Goal: Transaction & Acquisition: Purchase product/service

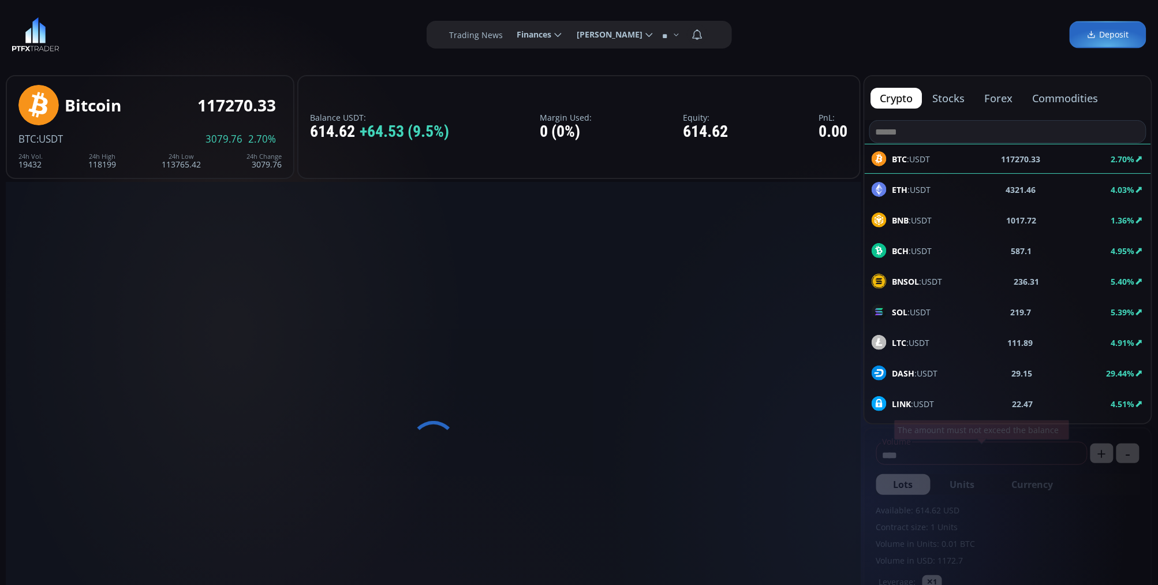
type input "********"
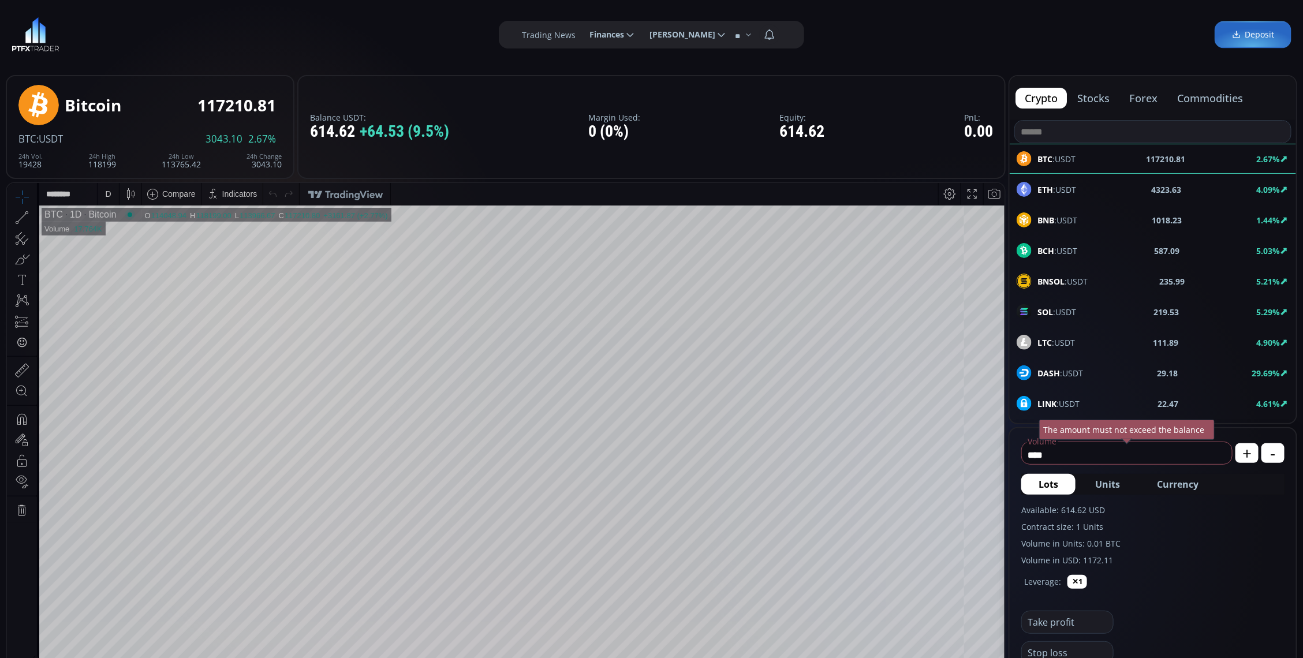
scroll to position [144, 0]
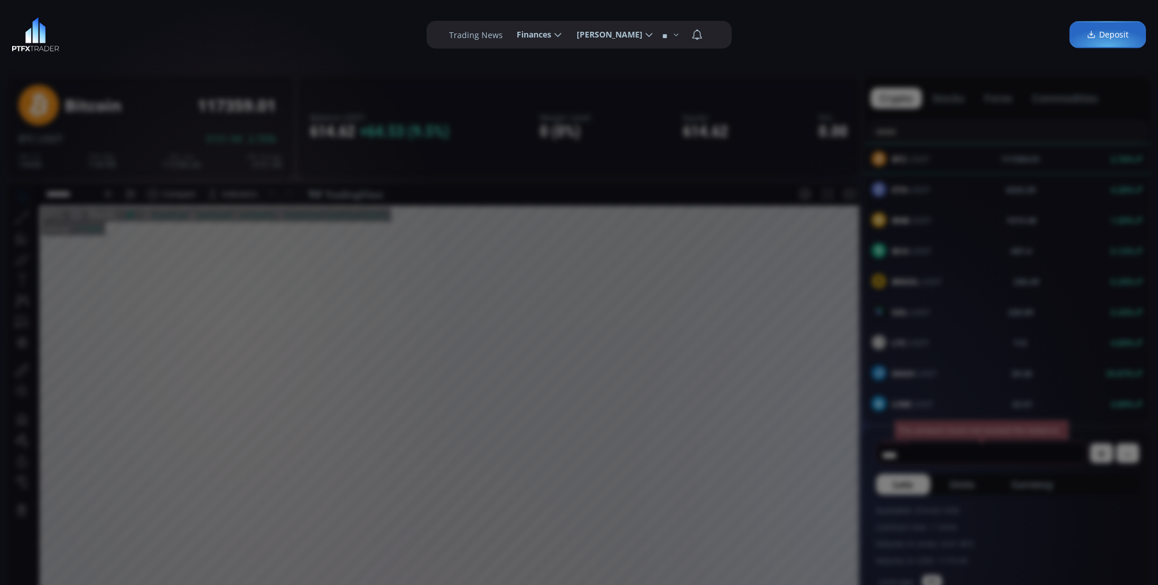
scroll to position [160, 0]
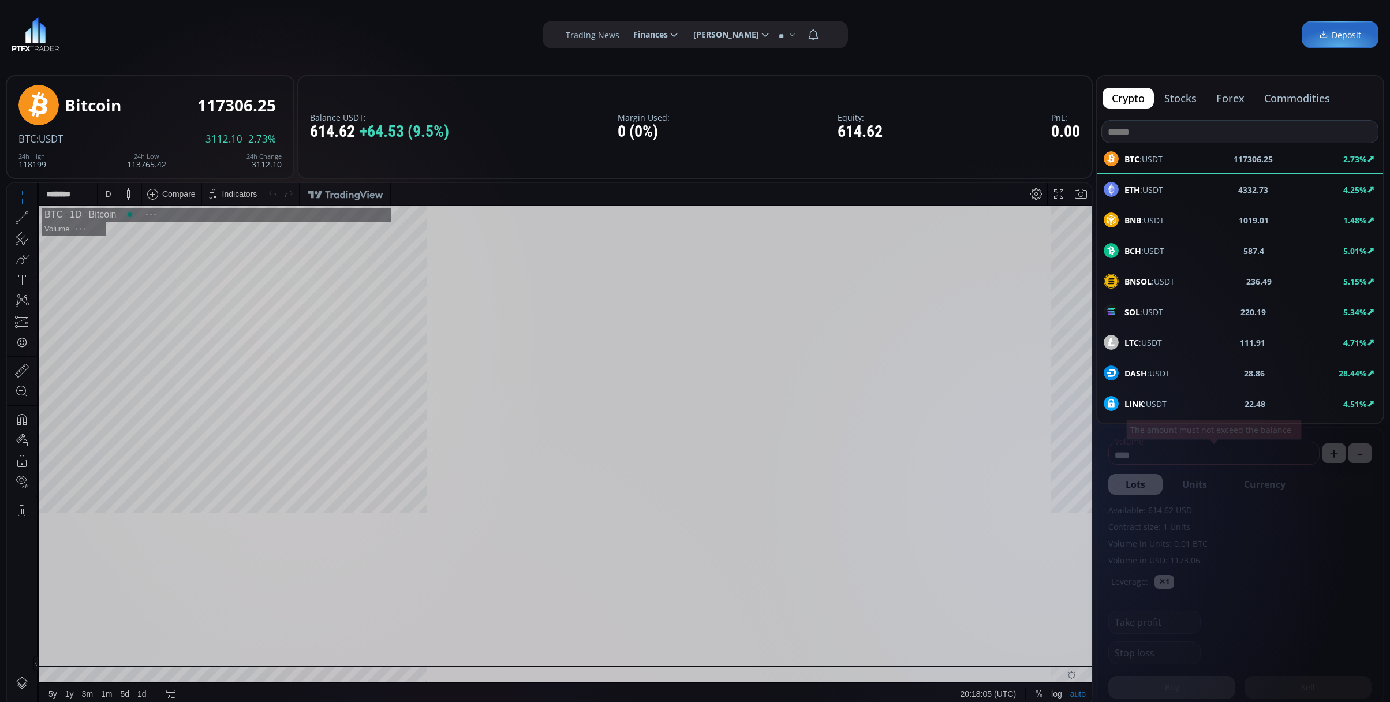
scroll to position [164, 0]
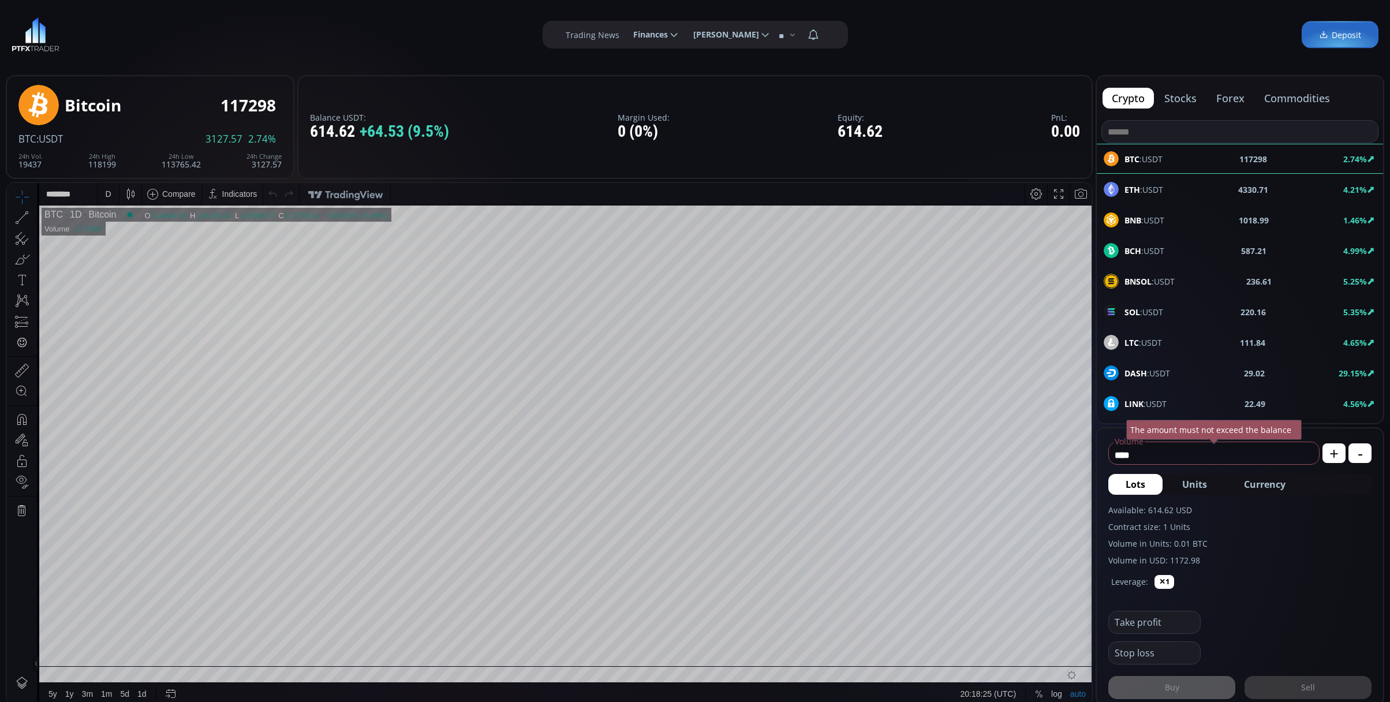
click at [106, 192] on div "D" at bounding box center [108, 193] width 6 height 9
click at [119, 228] on div "1 minute" at bounding box center [138, 236] width 81 height 18
click at [1240, 336] on div "LTC :USDT 111.82 4.63%" at bounding box center [1240, 342] width 273 height 15
click at [1182, 250] on div "BCH :USDT 586.8 4.92%" at bounding box center [1240, 250] width 273 height 15
click at [106, 191] on div "D" at bounding box center [108, 193] width 6 height 9
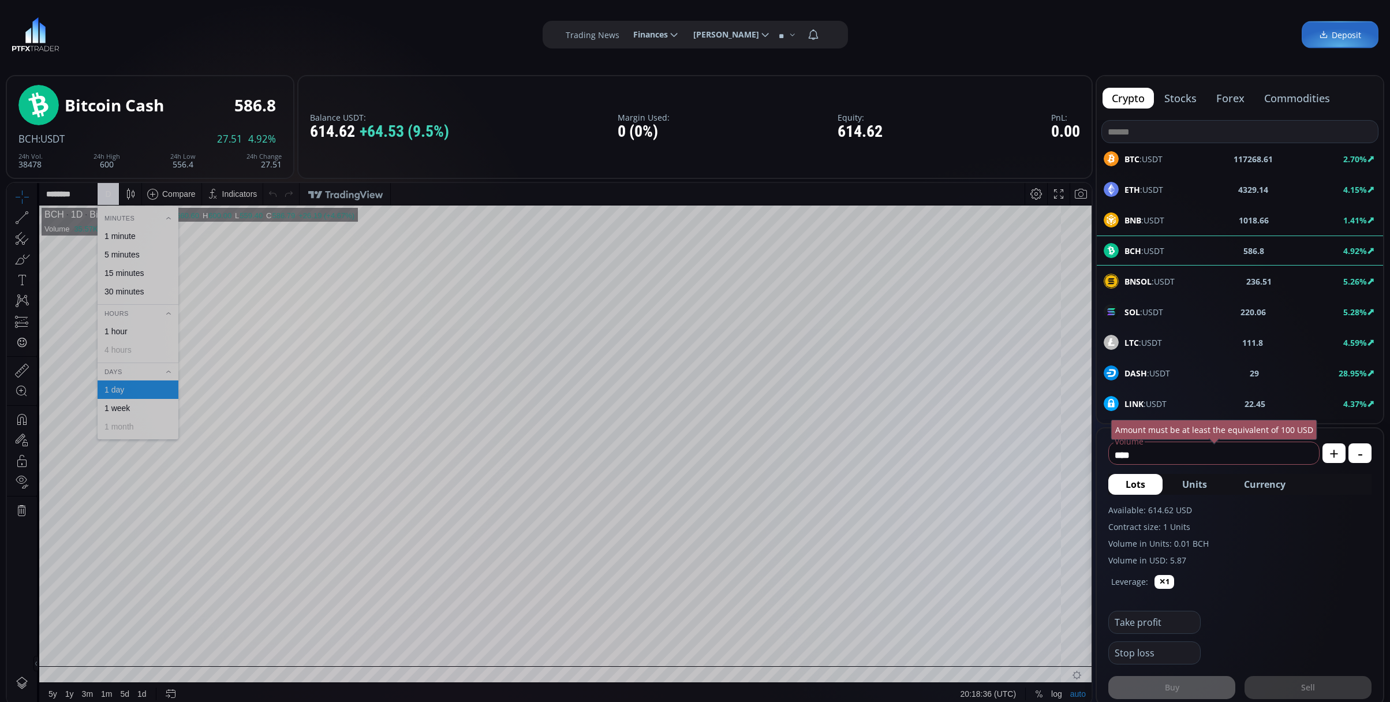
click at [113, 232] on div "1 minute" at bounding box center [120, 236] width 31 height 9
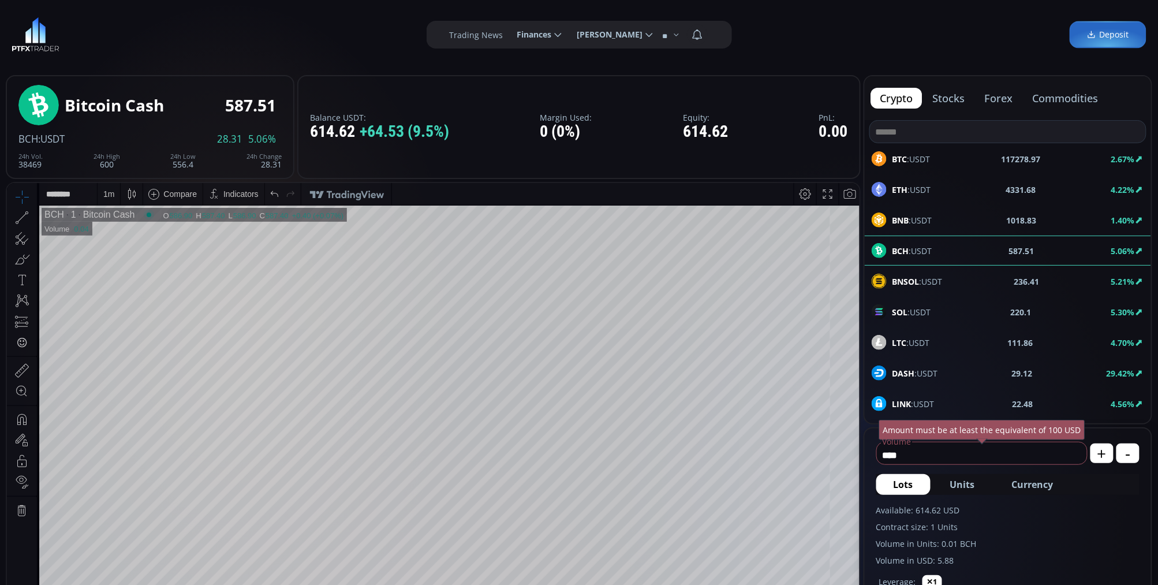
scroll to position [192, 0]
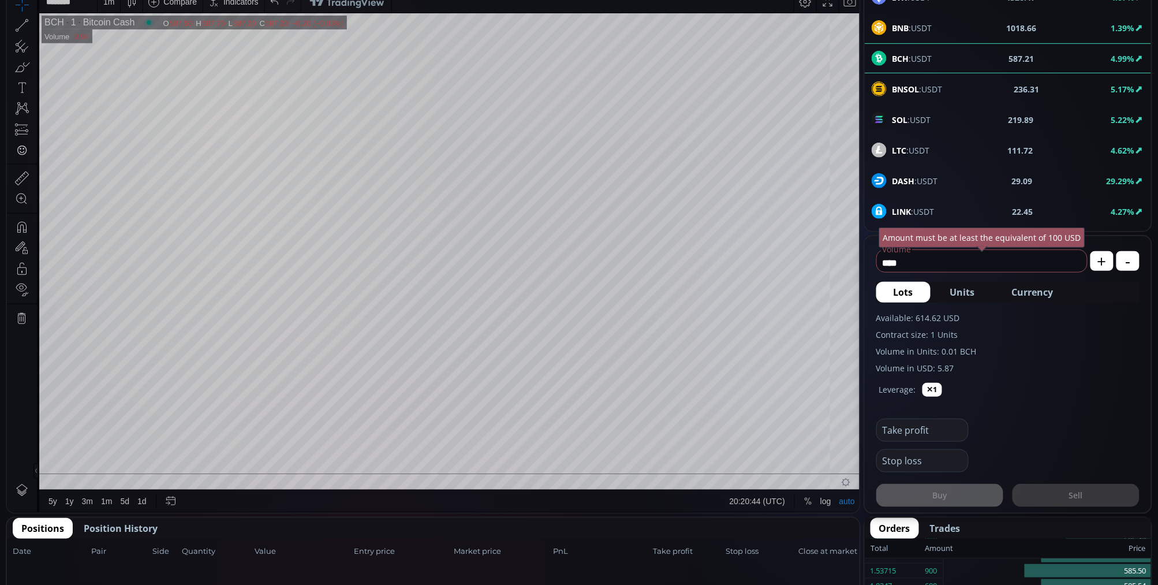
click at [1040, 289] on span "Currency" at bounding box center [1033, 292] width 42 height 14
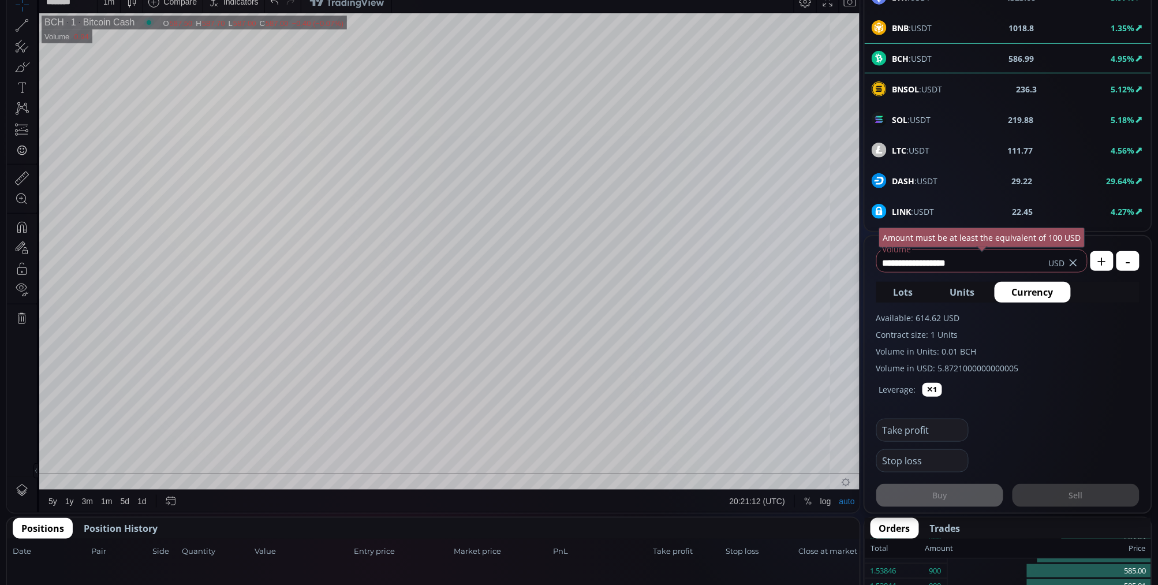
click at [1074, 264] on icon at bounding box center [1074, 263] width 12 height 12
click at [918, 266] on input "****" at bounding box center [971, 262] width 188 height 18
type input "*"
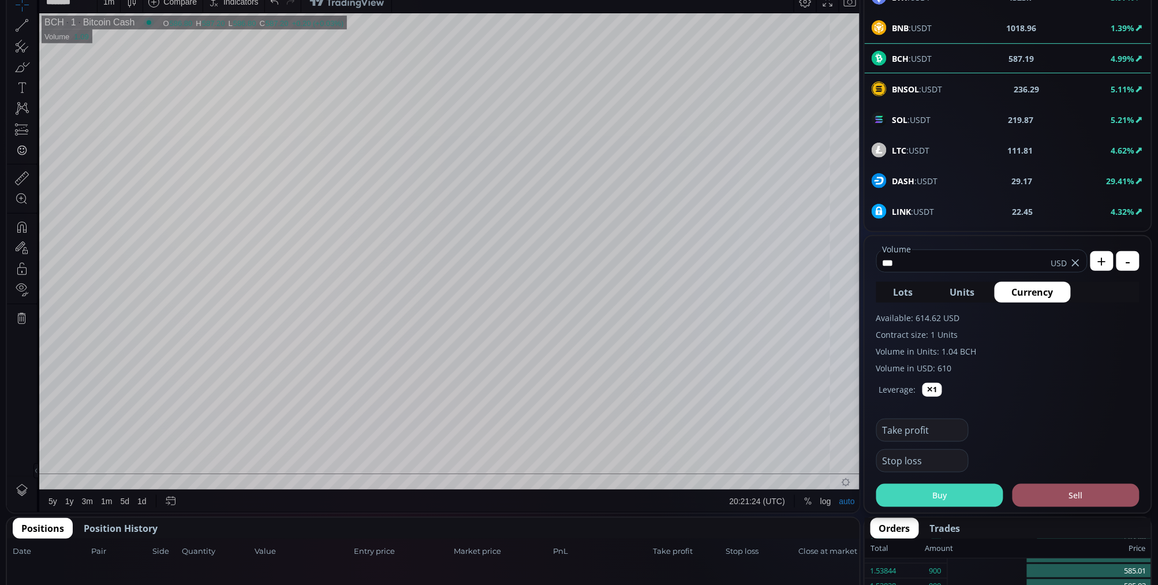
type input "***"
click at [991, 503] on button "Buy" at bounding box center [939, 495] width 127 height 23
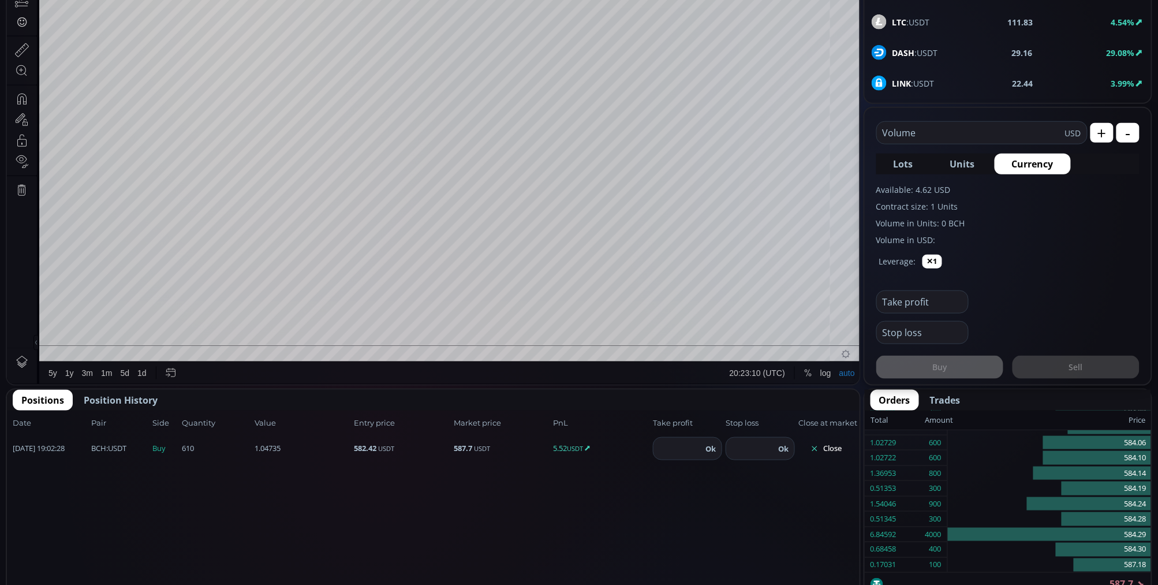
scroll to position [256, 0]
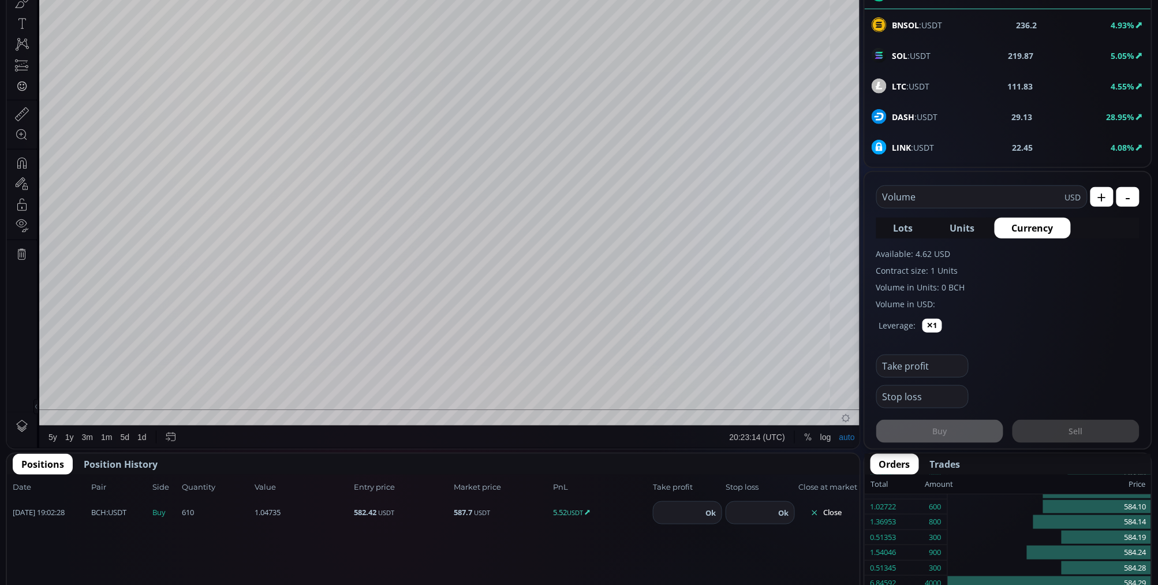
click at [834, 503] on button "Close" at bounding box center [825, 512] width 55 height 18
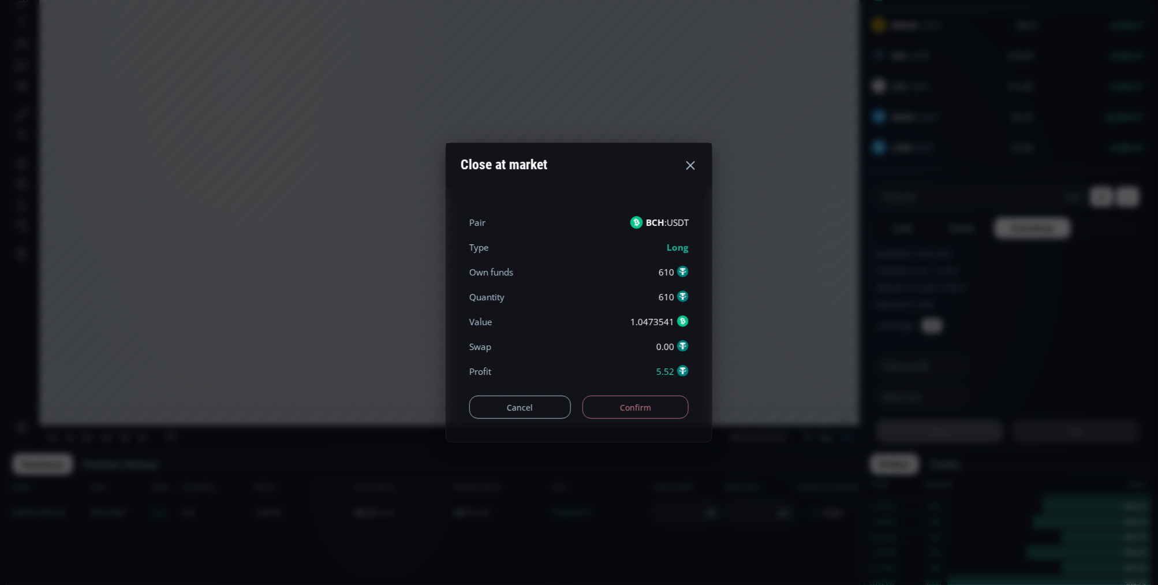
click at [659, 409] on button "Confirm" at bounding box center [636, 406] width 107 height 23
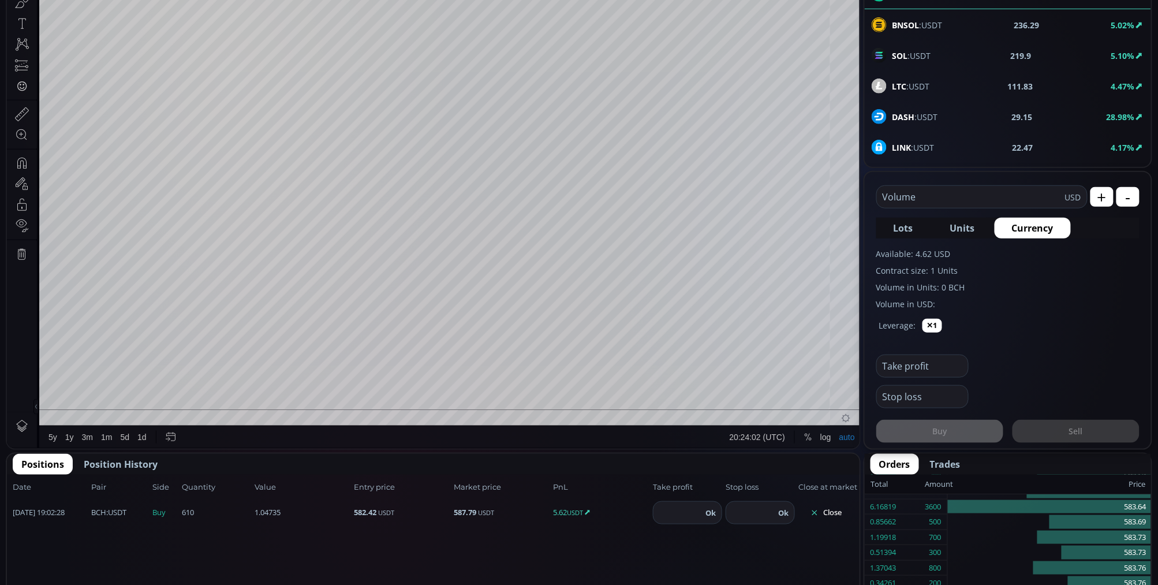
click at [840, 503] on button "Close" at bounding box center [825, 512] width 55 height 18
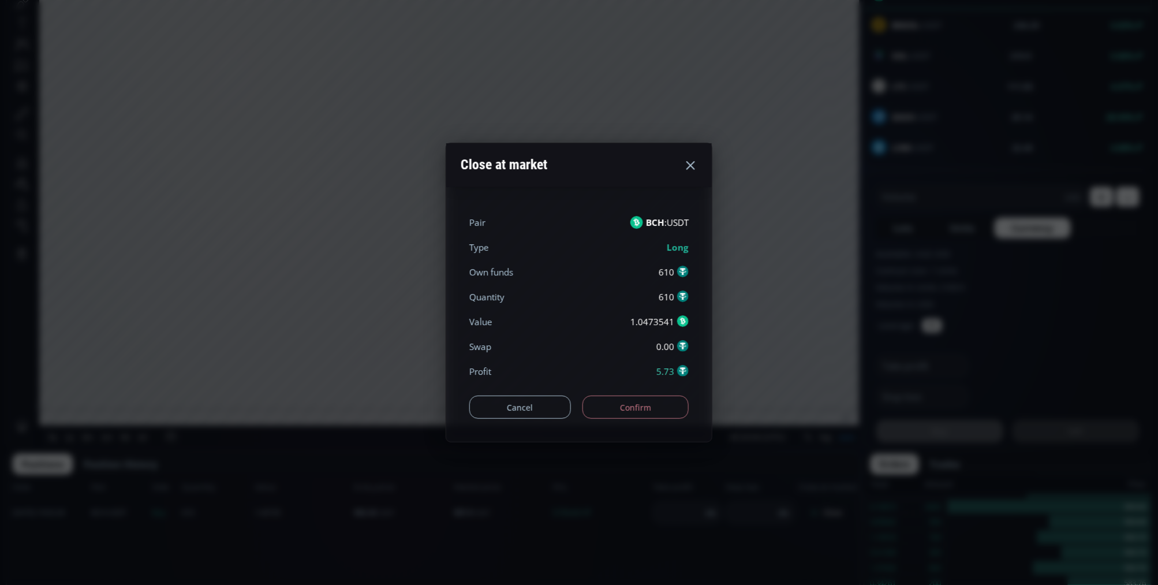
click at [671, 414] on button "Confirm" at bounding box center [636, 406] width 107 height 23
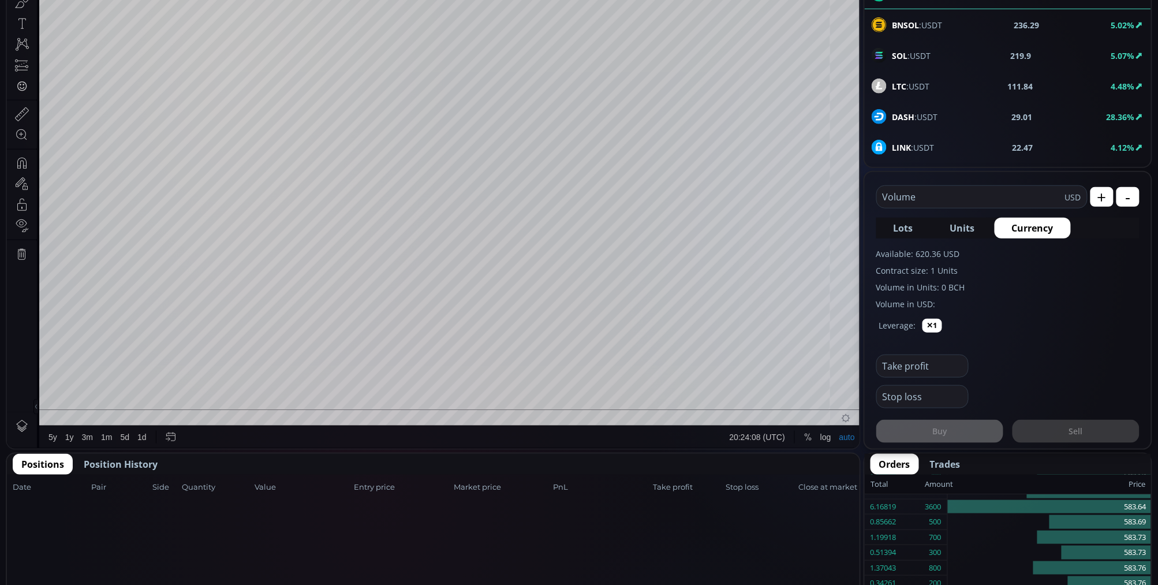
click at [118, 458] on span "Position History" at bounding box center [121, 464] width 74 height 14
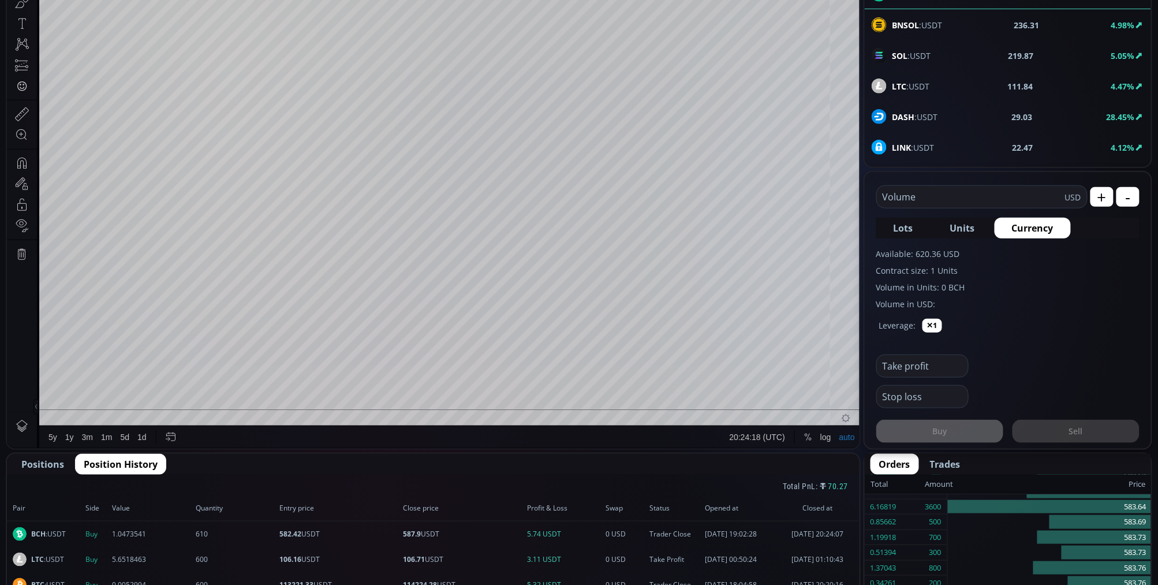
scroll to position [192, 0]
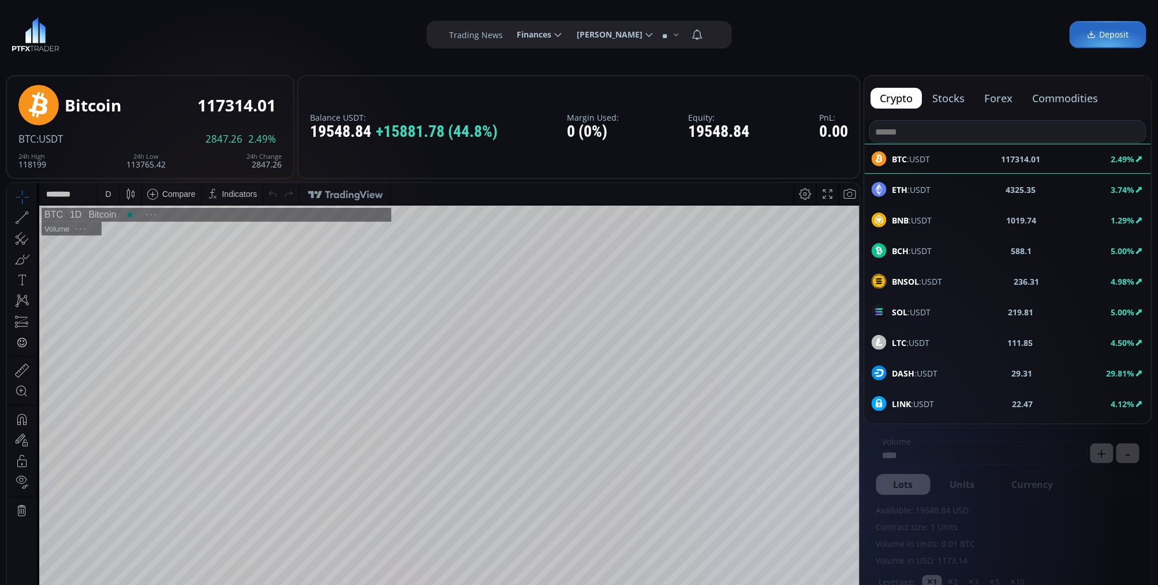
scroll to position [160, 0]
click at [921, 250] on span "BCH :USDT" at bounding box center [913, 251] width 40 height 12
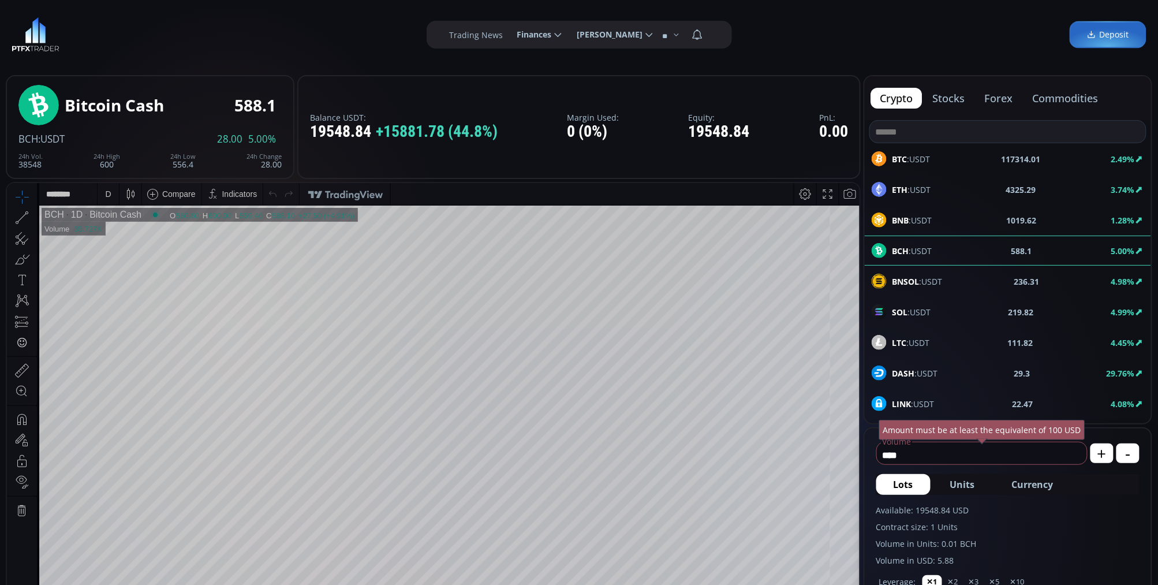
click at [1040, 482] on span "Currency" at bounding box center [1033, 484] width 42 height 14
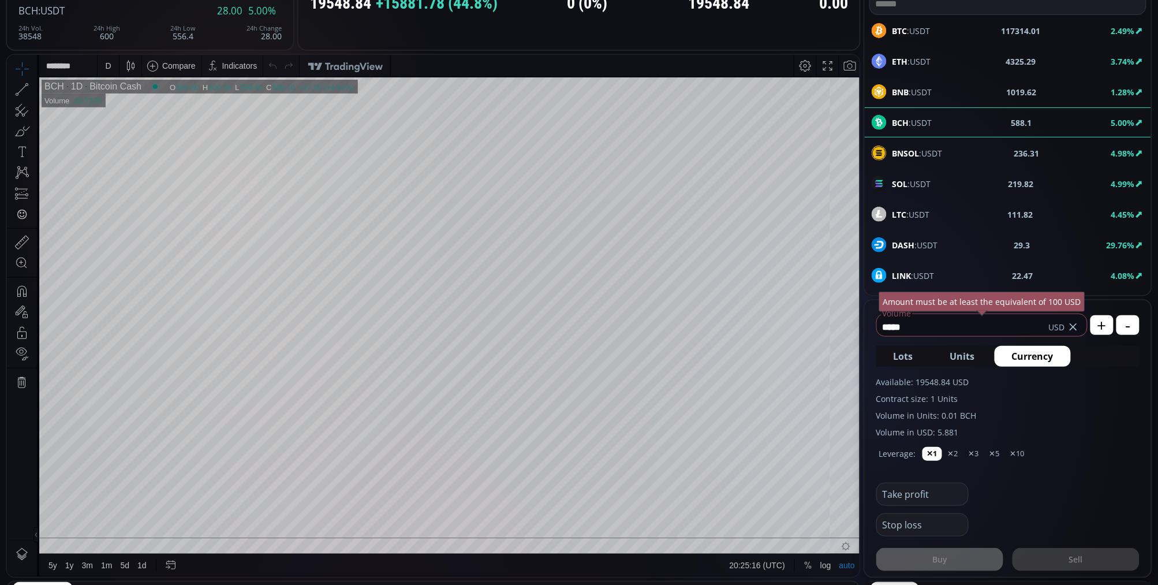
scroll to position [192, 0]
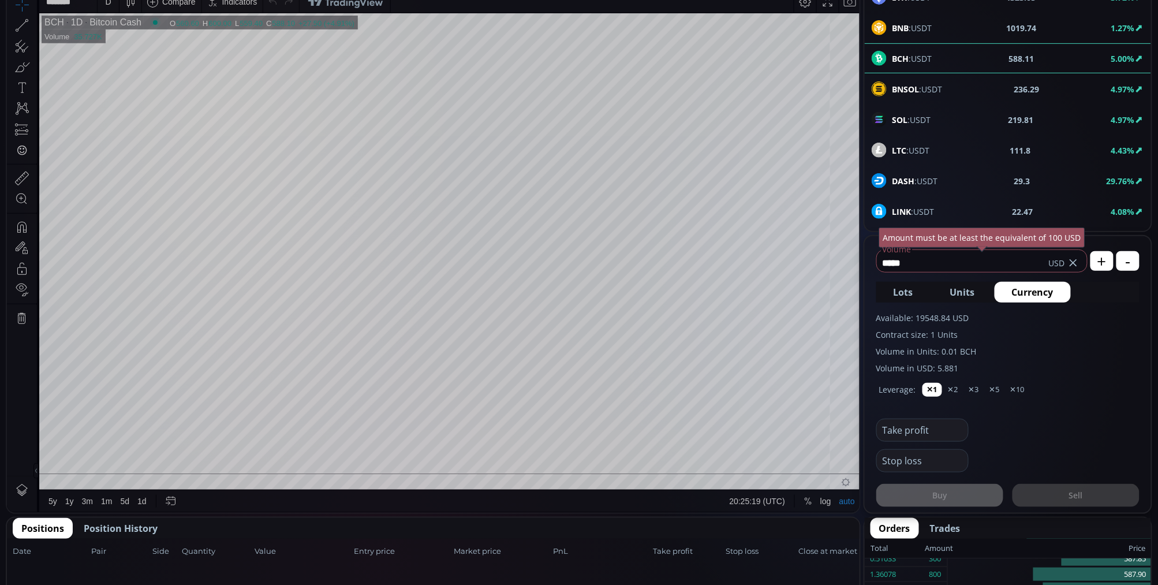
click at [933, 248] on fieldset "***** Volume USD Amount must be at least the equivalent of 100 USD" at bounding box center [981, 258] width 211 height 27
drag, startPoint x: 934, startPoint y: 251, endPoint x: 872, endPoint y: 263, distance: 63.0
click at [872, 263] on form "***** Volume USD Amount must be at least the equivalent of 100 USD + - Lots Uni…" at bounding box center [1008, 374] width 286 height 277
click at [919, 266] on input "*****" at bounding box center [963, 262] width 172 height 18
click at [1069, 259] on icon at bounding box center [1074, 263] width 12 height 12
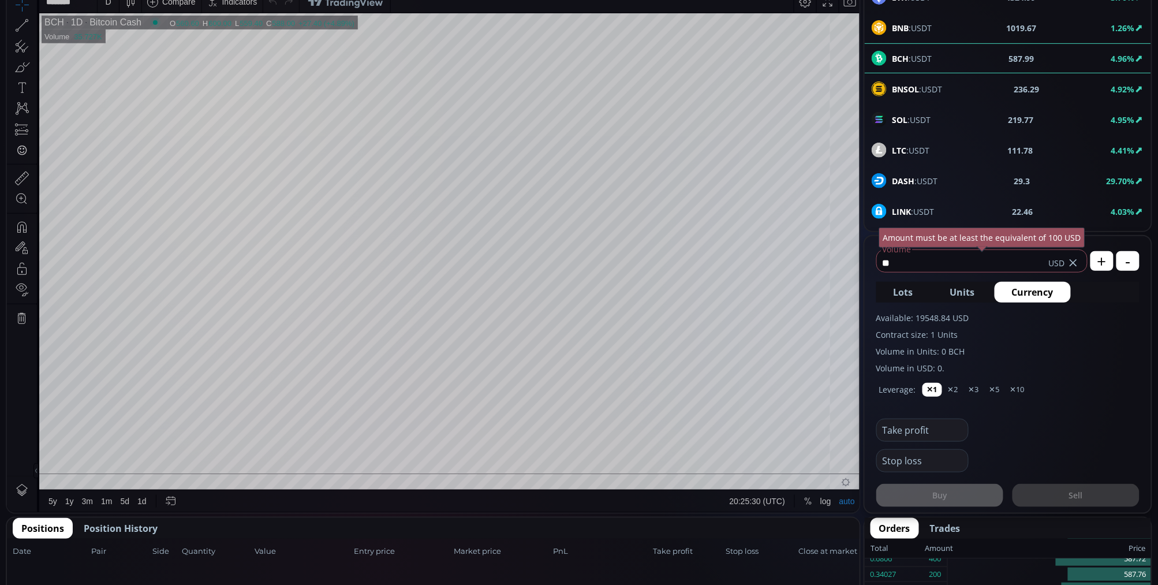
type input "*"
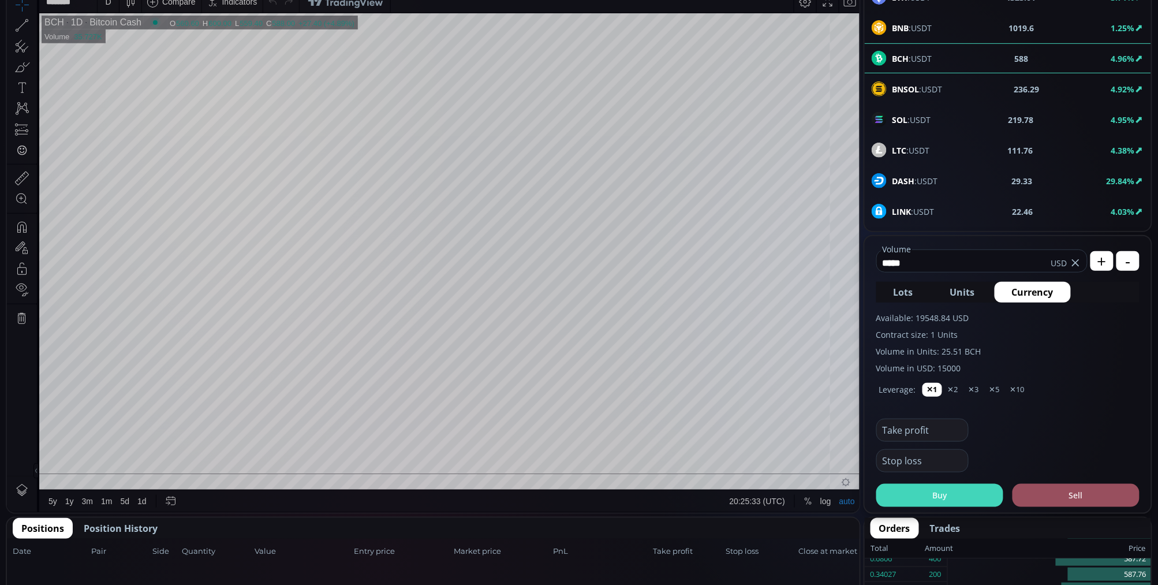
type input "*****"
click at [934, 494] on button "Buy" at bounding box center [939, 495] width 127 height 23
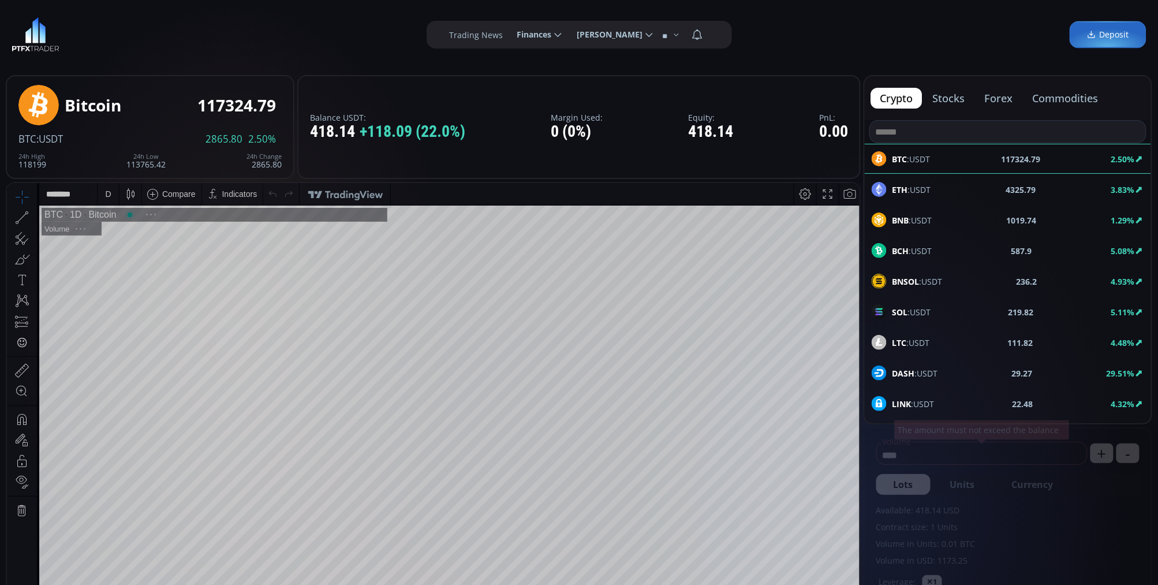
scroll to position [160, 0]
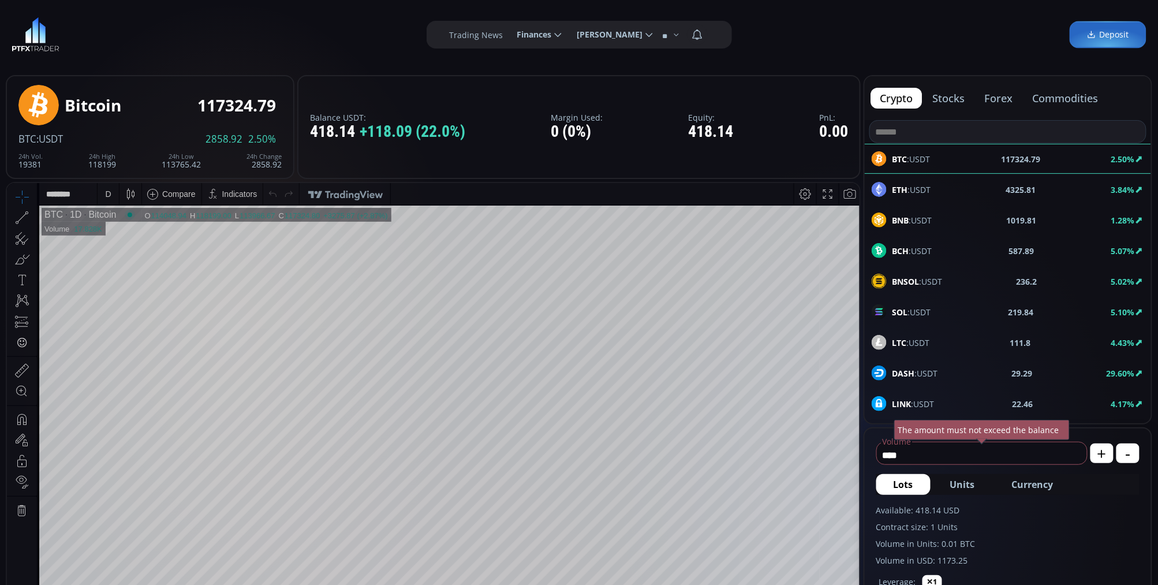
click at [915, 247] on span "BCH :USDT" at bounding box center [913, 251] width 40 height 12
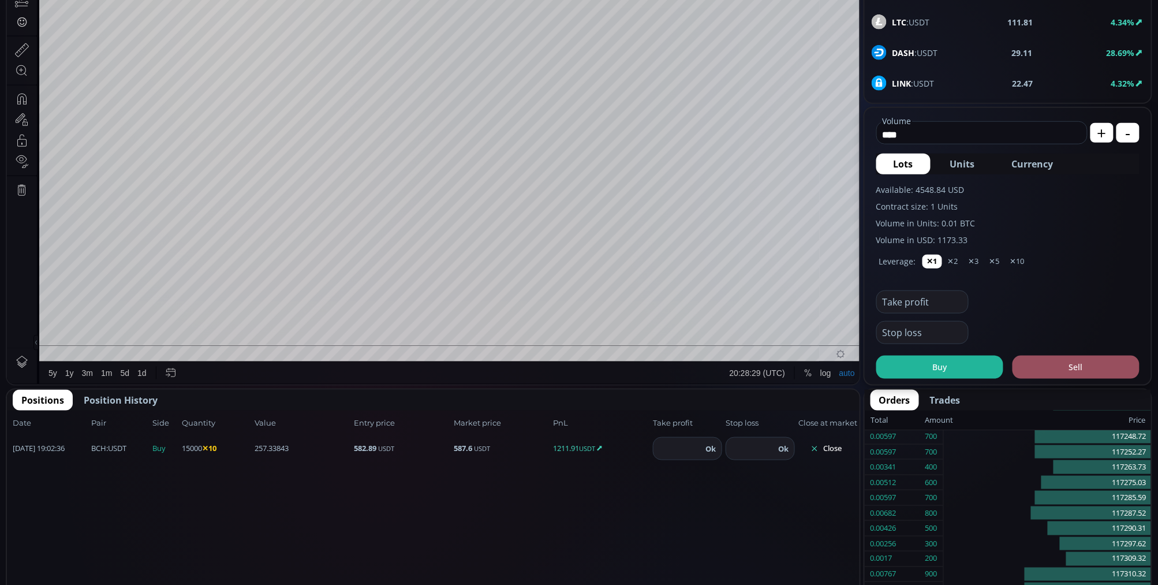
scroll to position [128, 0]
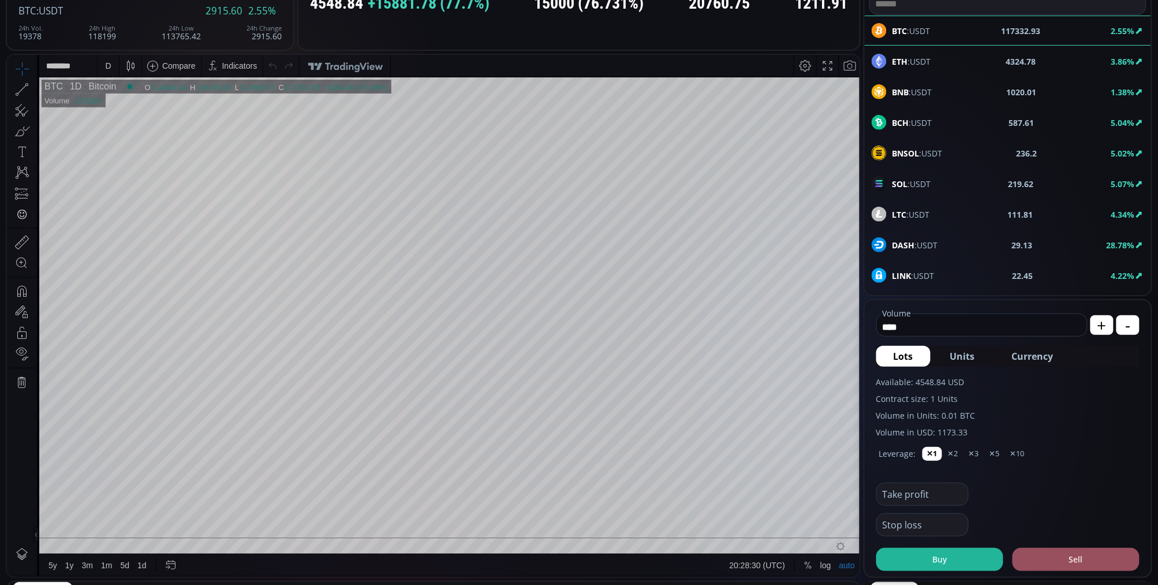
click at [923, 115] on div "BCH :USDT" at bounding box center [902, 122] width 61 height 15
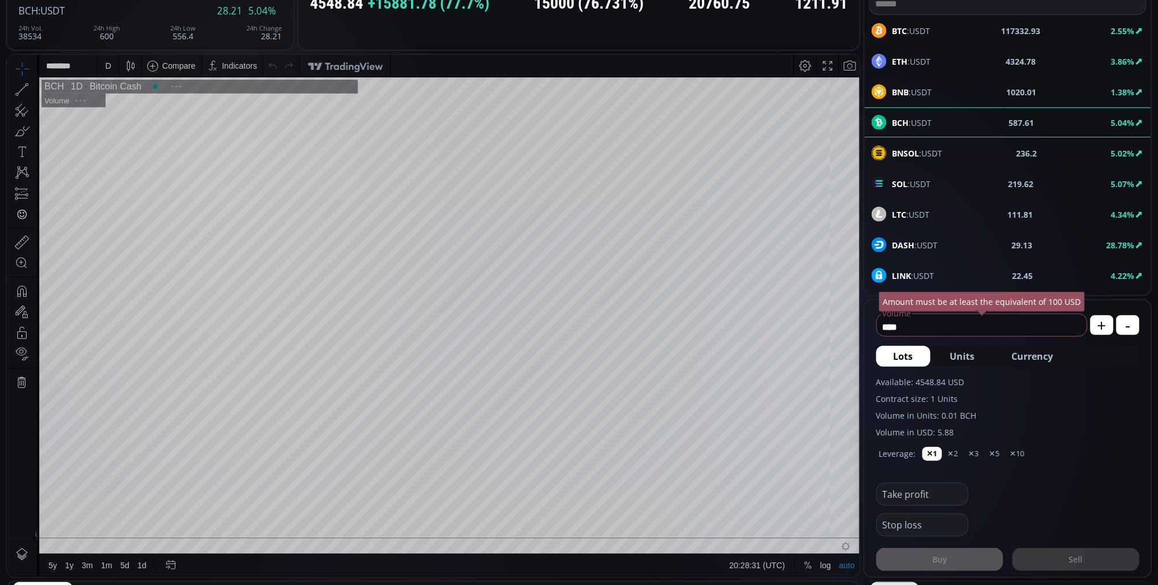
scroll to position [160, 0]
click at [111, 64] on div "D" at bounding box center [108, 65] width 10 height 22
click at [119, 107] on div "1 minute" at bounding box center [120, 107] width 31 height 9
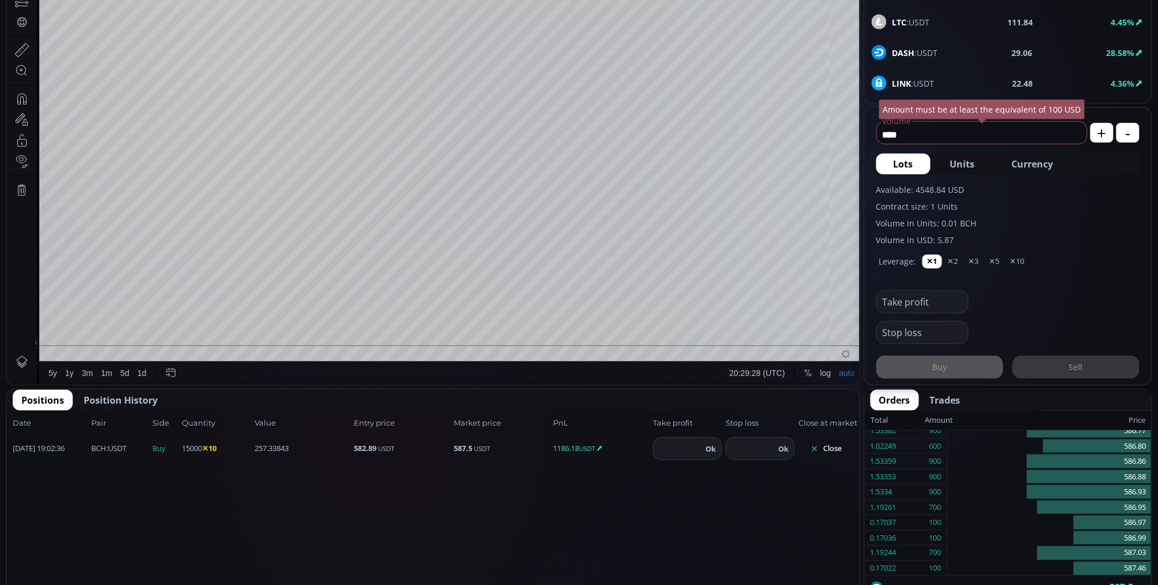
click at [834, 449] on button "Close" at bounding box center [825, 448] width 55 height 18
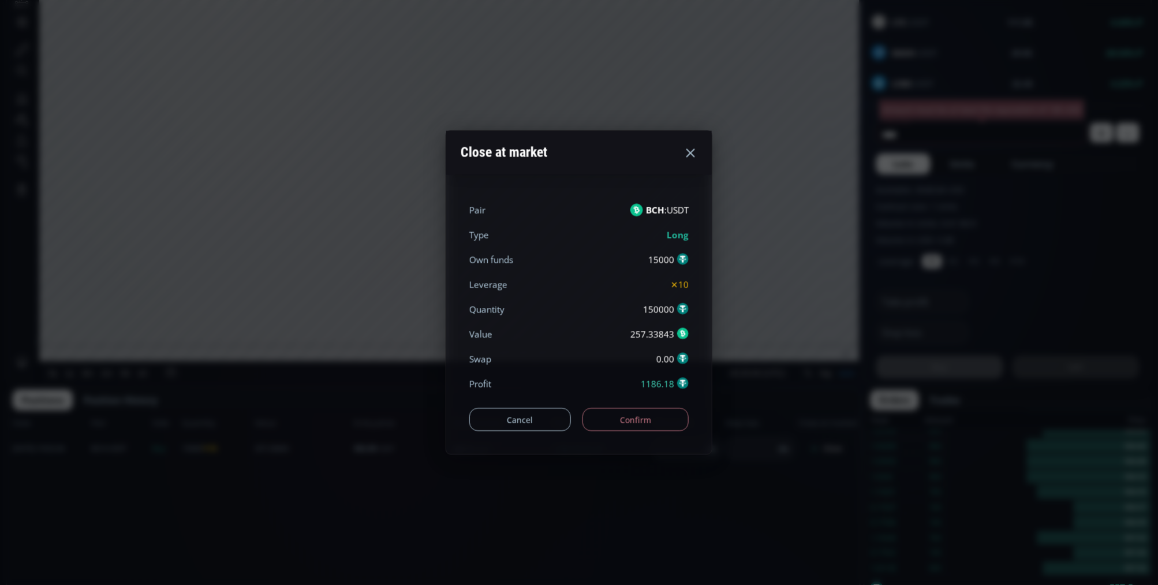
drag, startPoint x: 631, startPoint y: 417, endPoint x: 538, endPoint y: 494, distance: 120.6
click at [533, 491] on div "Close at market Pair BCH :USDT Type Long Own funds 15000 Leverage ✕10 Quantity …" at bounding box center [579, 292] width 1158 height 585
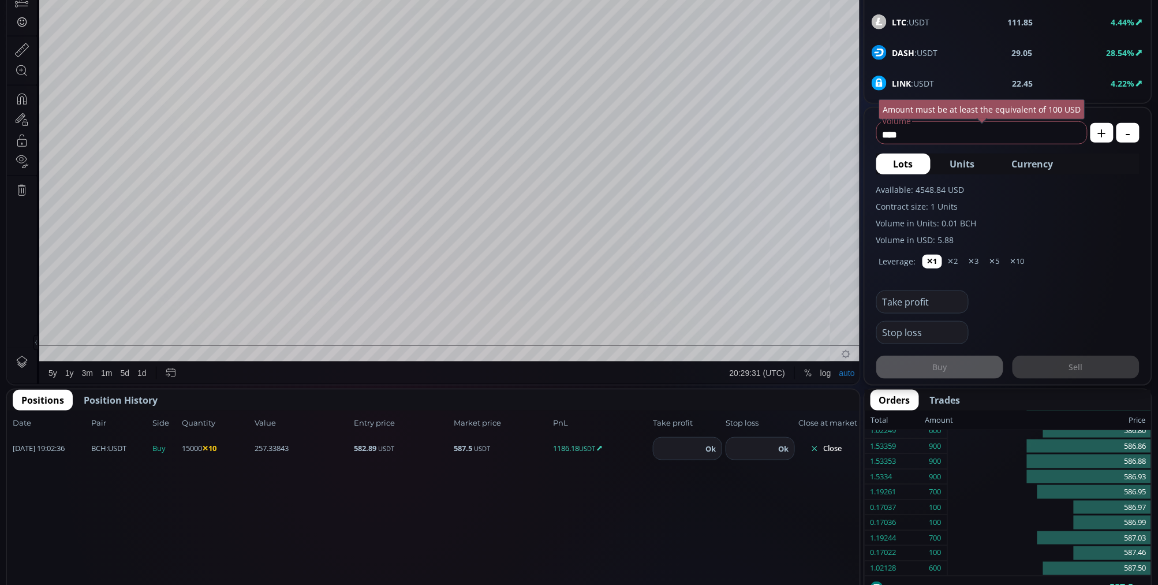
click at [538, 494] on div "Date Pair Side Value Quantity Entry price Market price PnL Take profit Stop los…" at bounding box center [433, 590] width 853 height 358
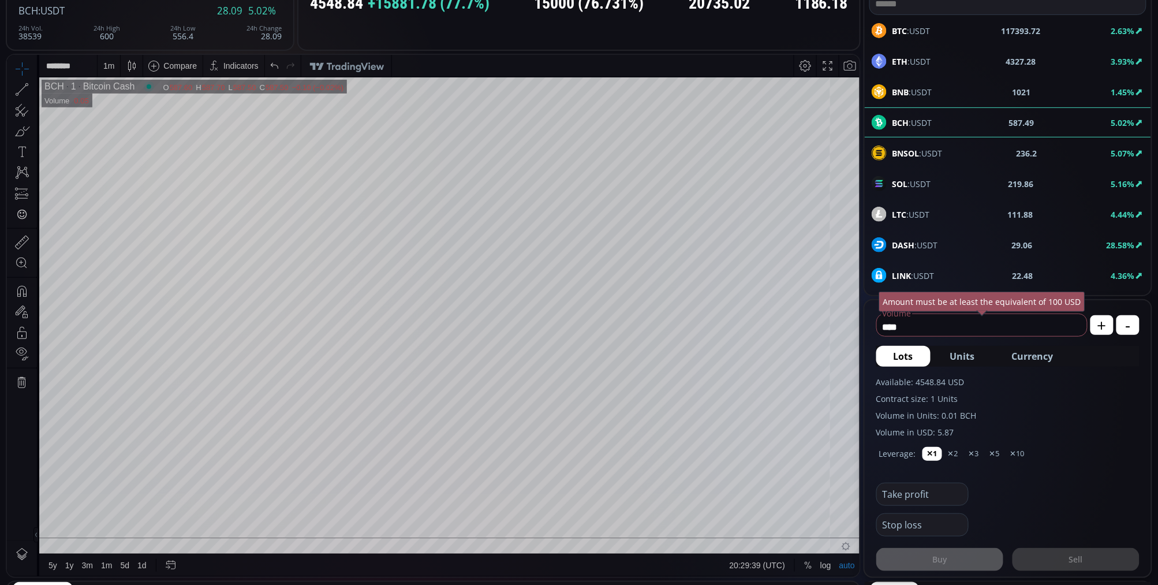
scroll to position [256, 0]
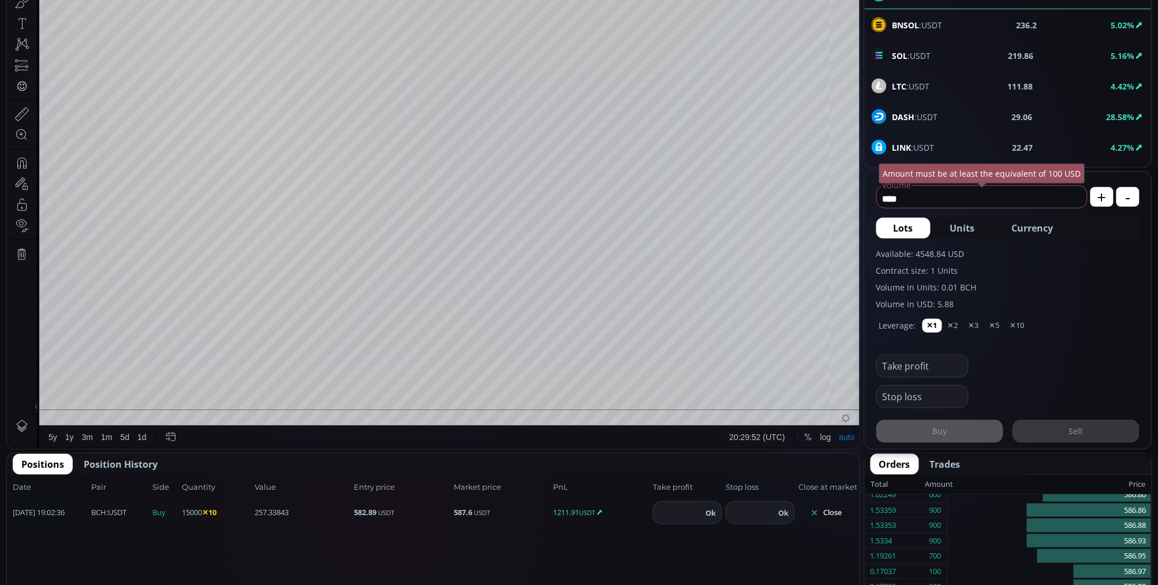
click at [834, 509] on button "Close" at bounding box center [825, 512] width 55 height 18
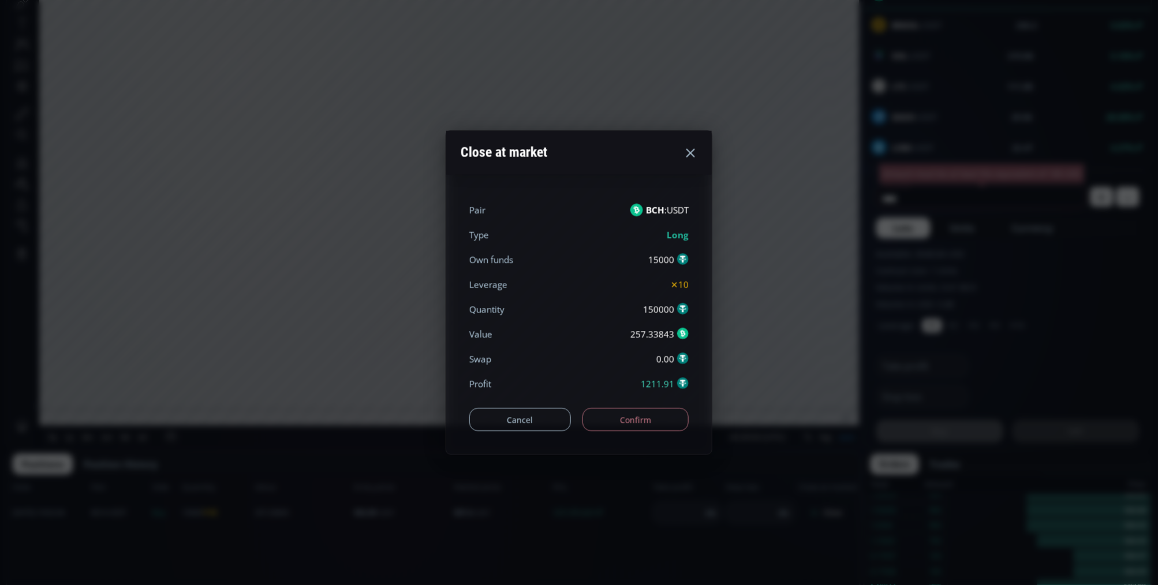
click at [645, 429] on button "Confirm" at bounding box center [636, 419] width 107 height 23
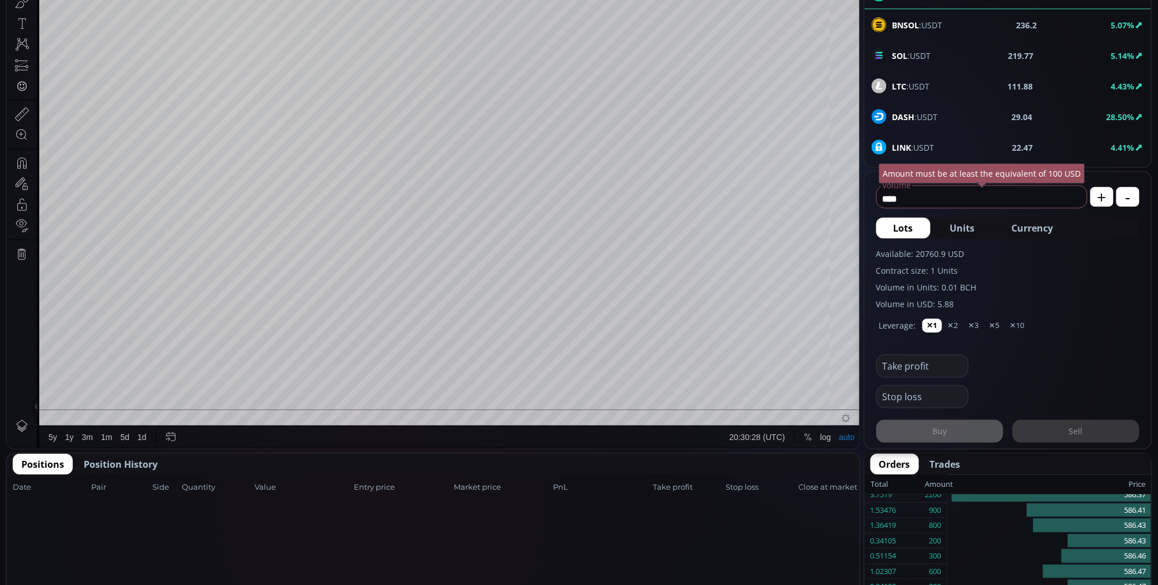
click at [151, 464] on span "Position History" at bounding box center [121, 464] width 74 height 14
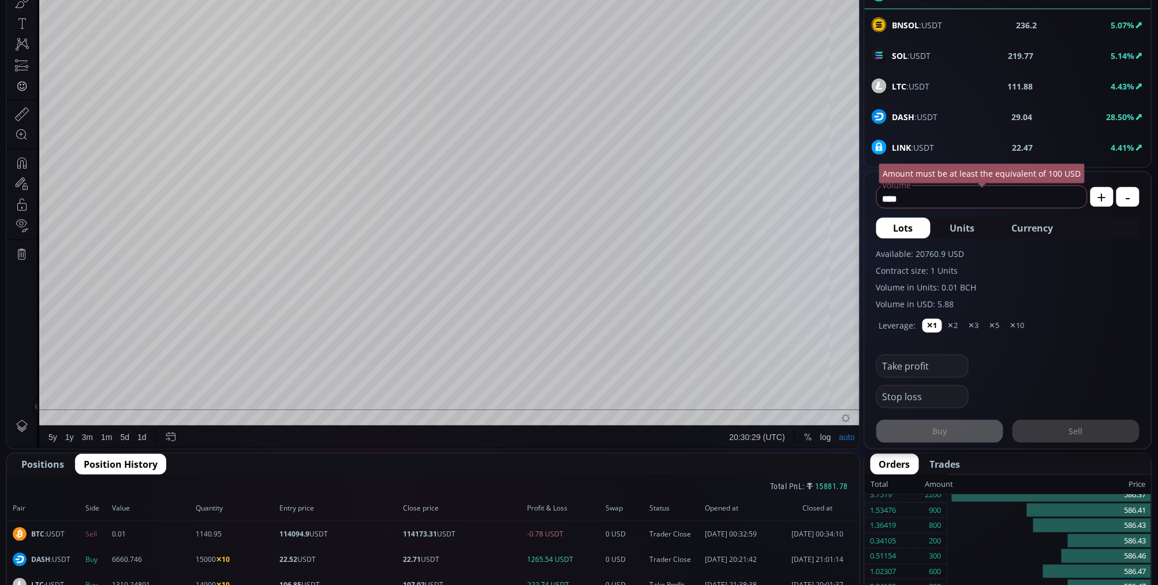
scroll to position [449, 0]
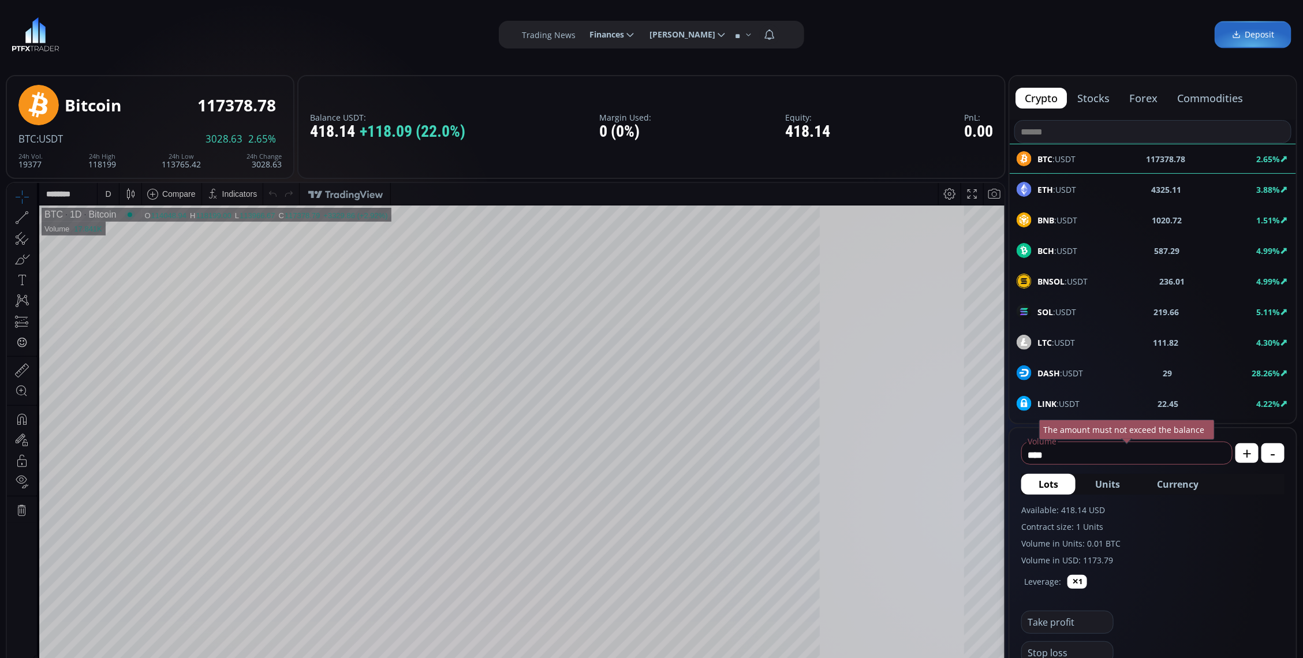
scroll to position [160, 0]
click at [1158, 477] on span "Currency" at bounding box center [1178, 484] width 42 height 14
click at [1081, 454] on input "*********" at bounding box center [1108, 455] width 172 height 18
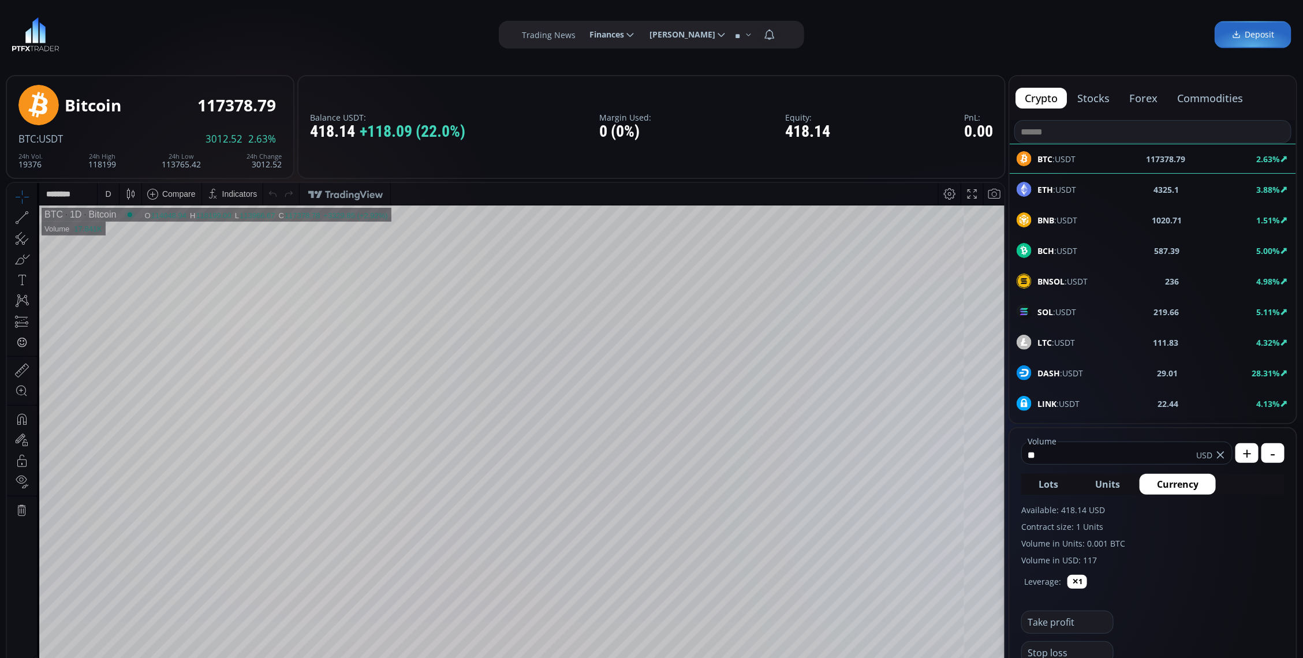
type input "*"
click at [1071, 245] on span "BCH :USDT" at bounding box center [1058, 251] width 40 height 12
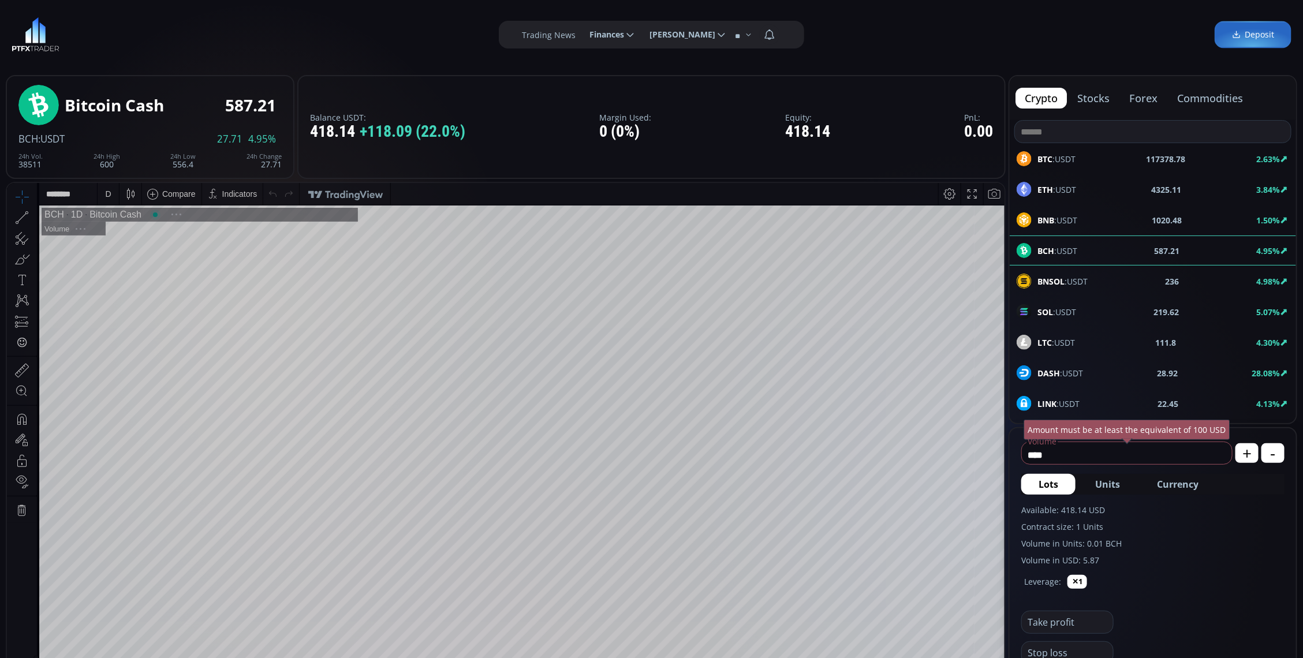
scroll to position [162, 0]
click at [1158, 485] on span "Currency" at bounding box center [1178, 484] width 42 height 14
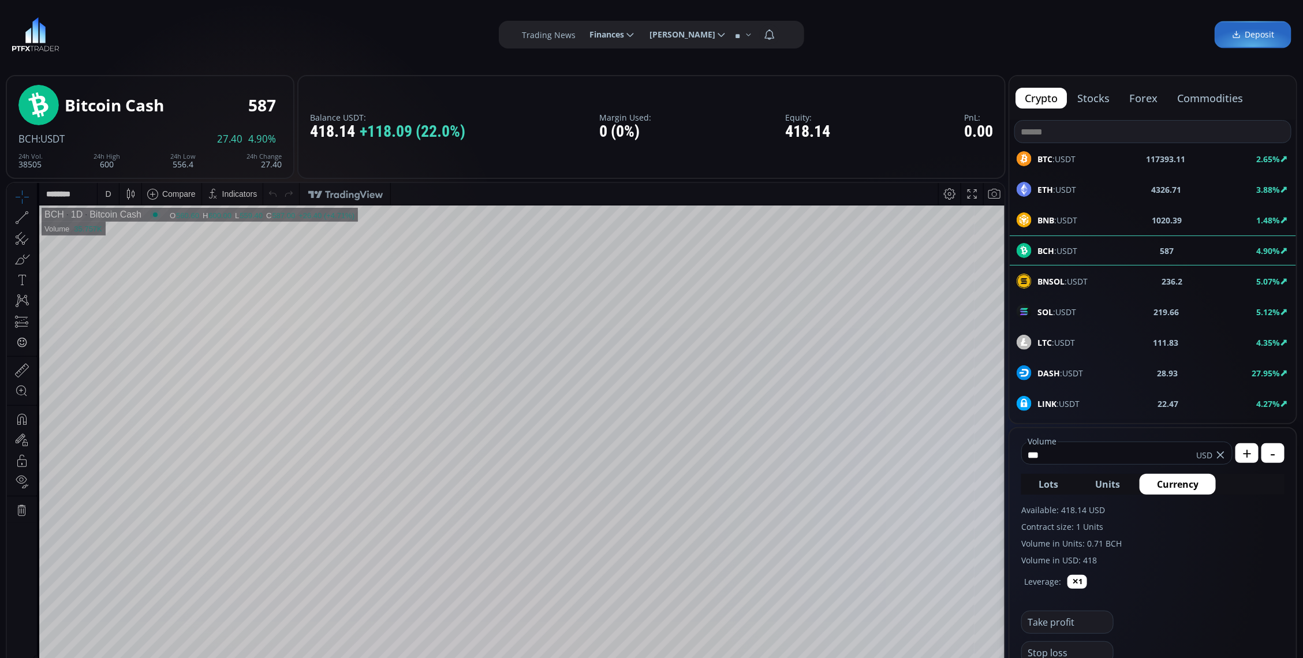
type input "***"
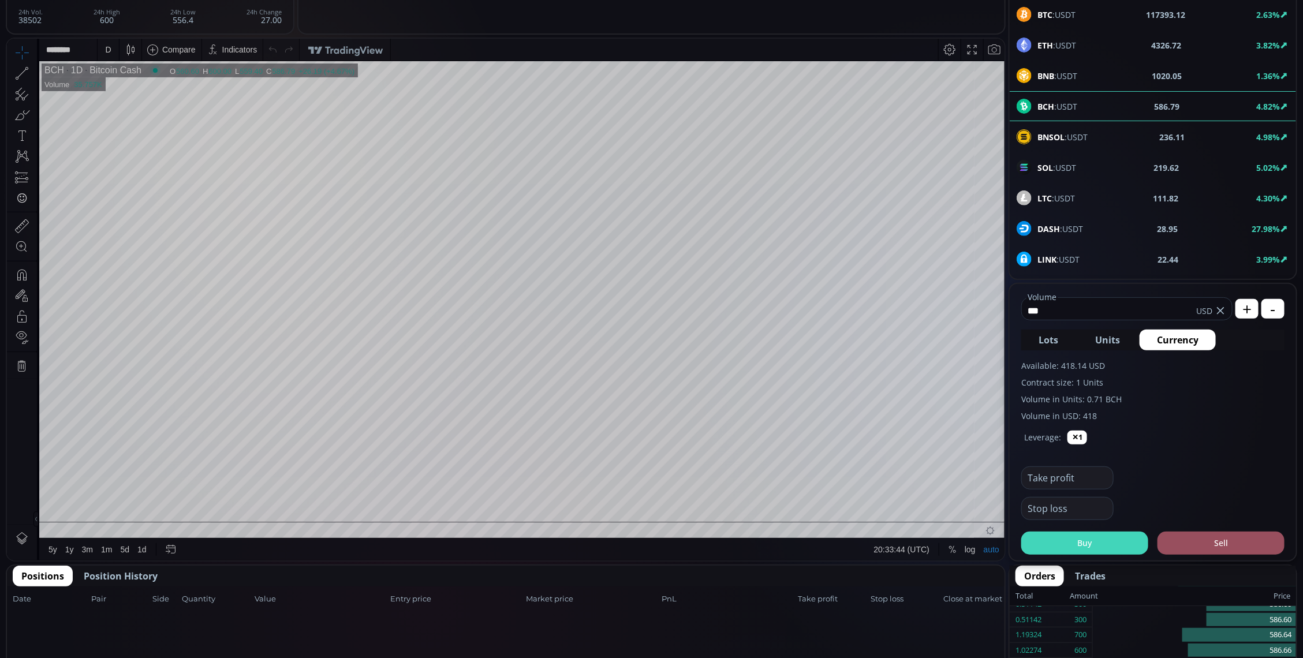
click at [1069, 537] on button "Buy" at bounding box center [1084, 543] width 127 height 23
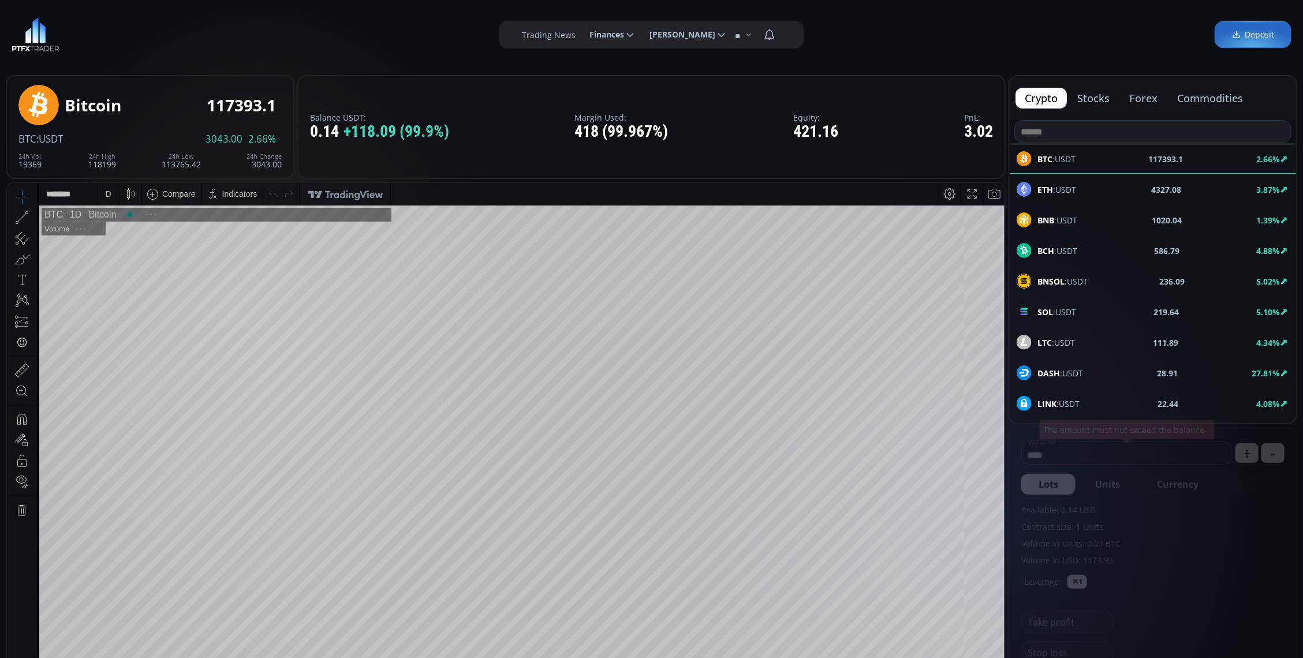
scroll to position [162, 0]
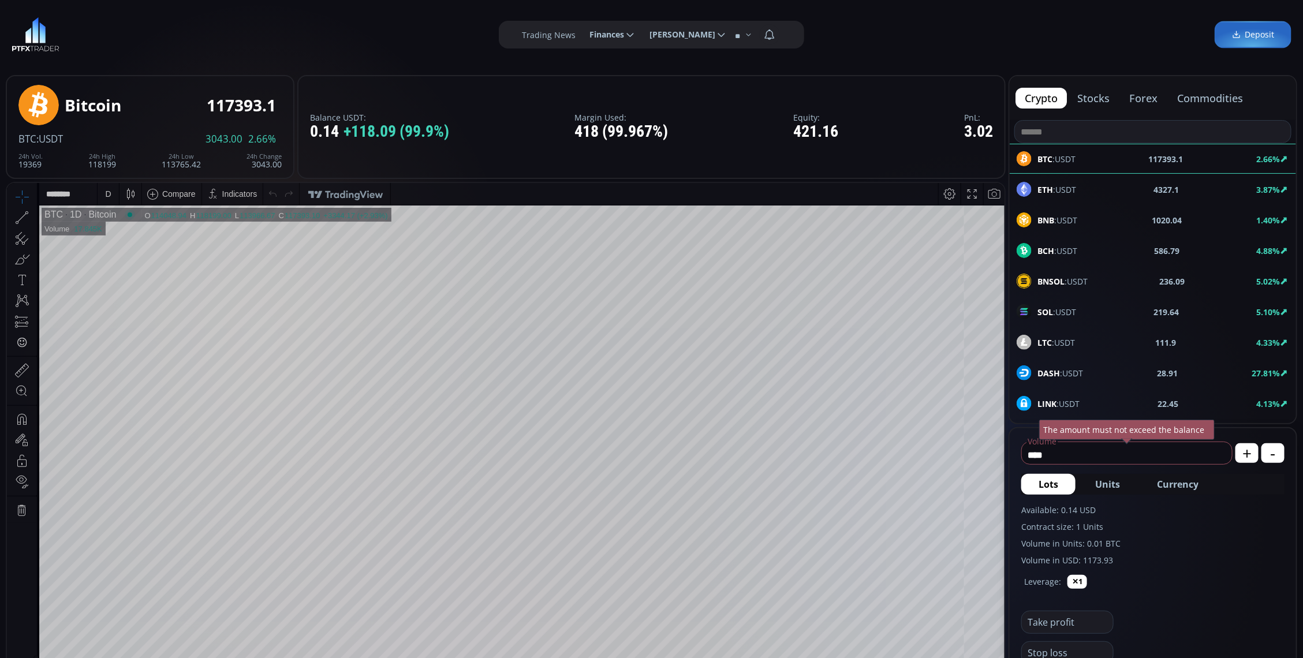
click at [1084, 255] on div "BCH :USDT 586.79 4.88%" at bounding box center [1153, 250] width 273 height 15
click at [106, 199] on div "D" at bounding box center [108, 193] width 10 height 22
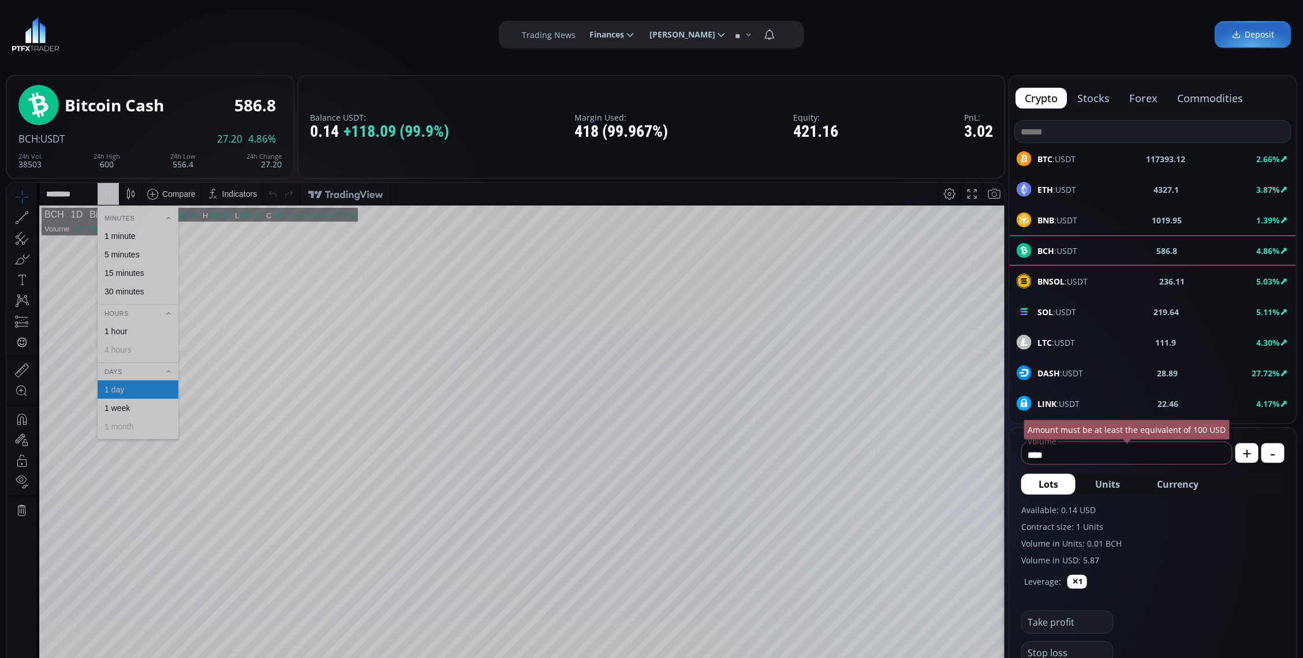
click at [154, 236] on div "1 minute" at bounding box center [137, 235] width 70 height 9
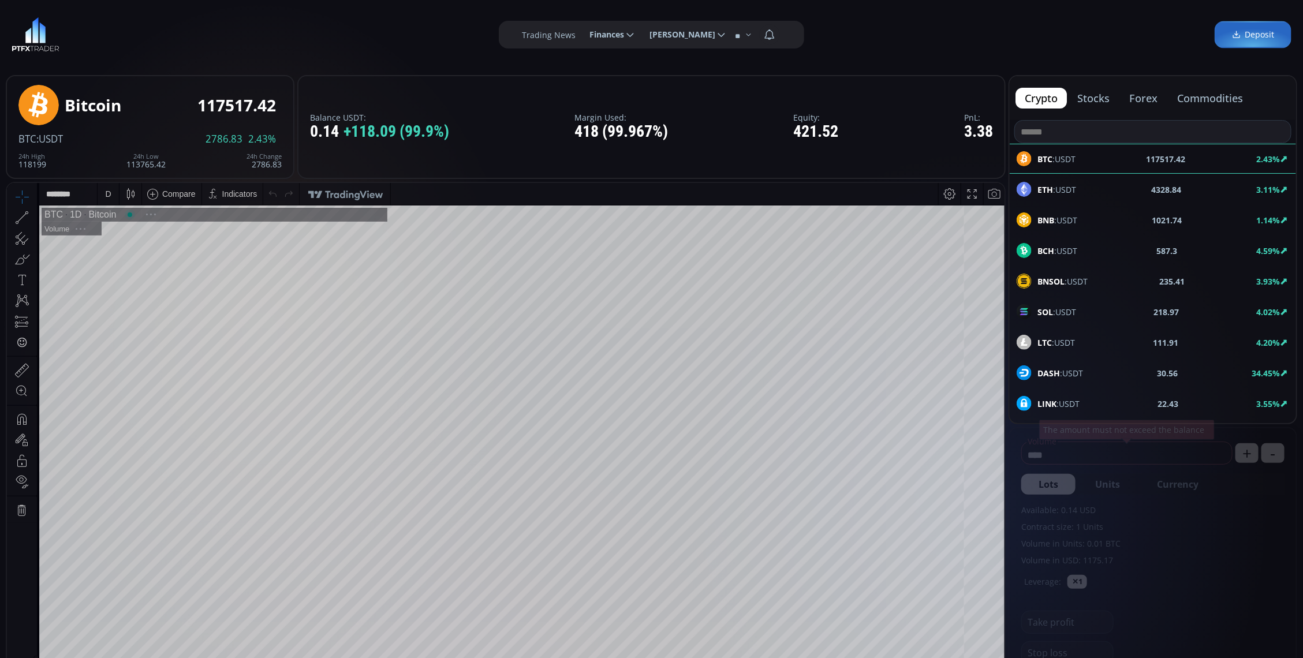
scroll to position [162, 0]
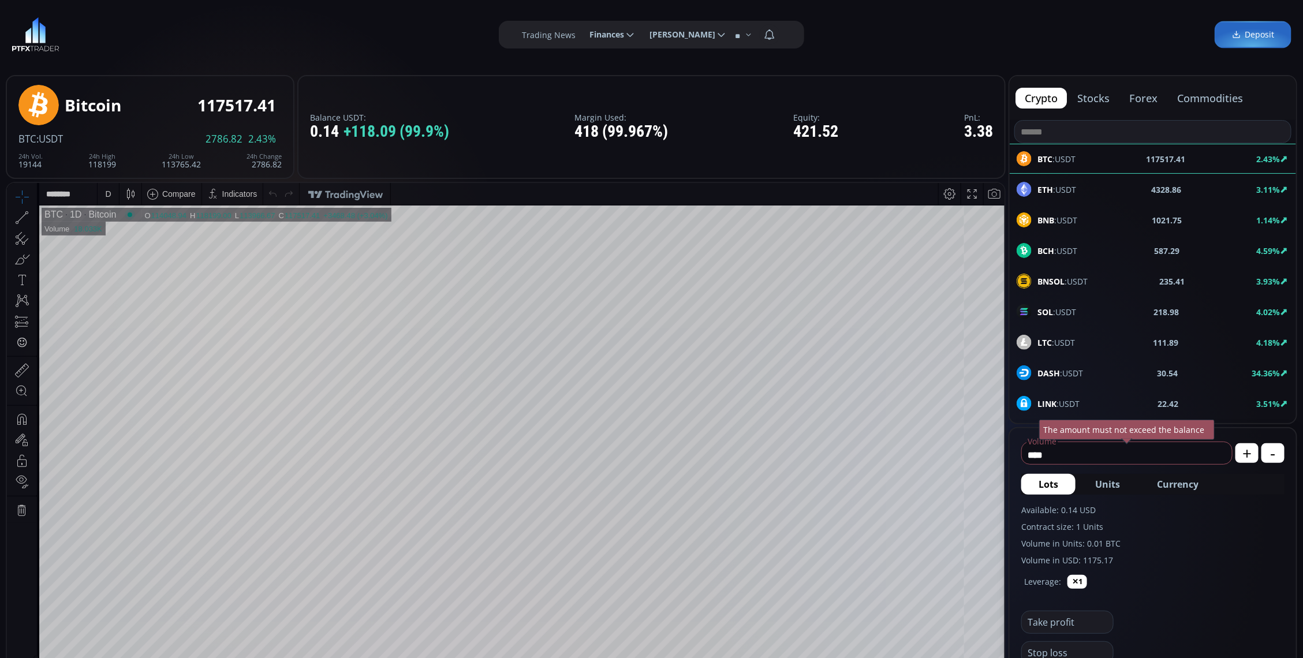
click at [1031, 246] on div "BCH :USDT" at bounding box center [1047, 250] width 61 height 15
click at [111, 193] on div "D" at bounding box center [108, 193] width 10 height 22
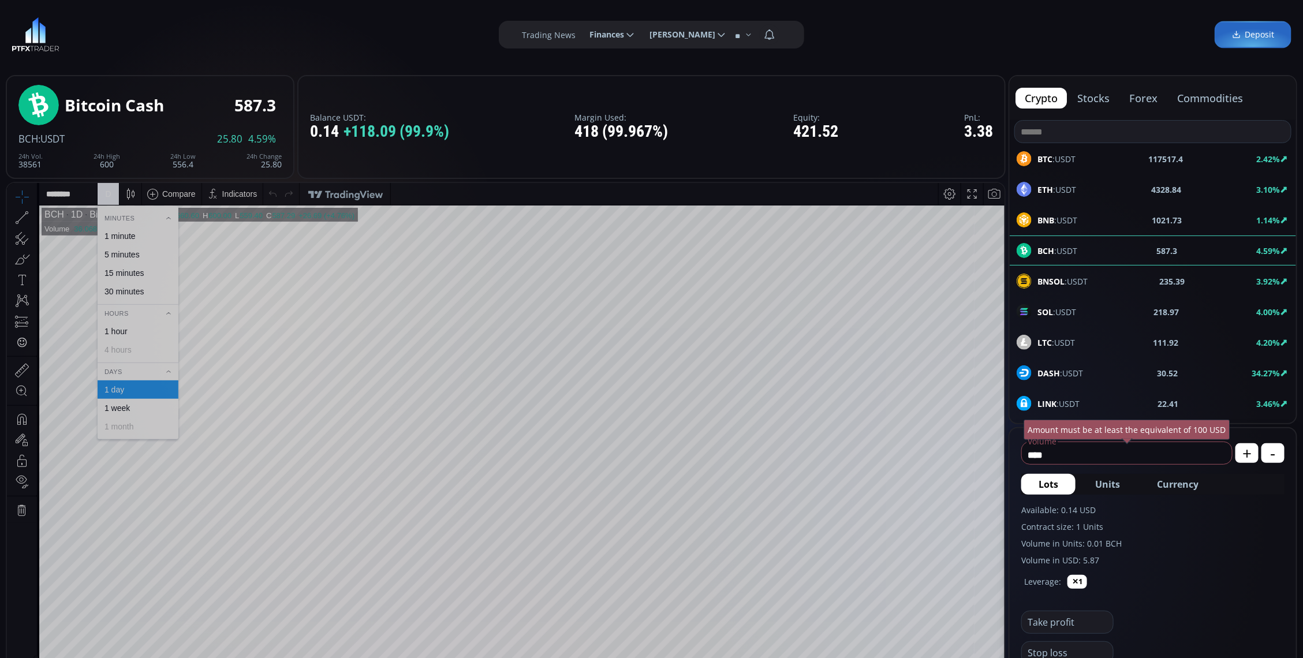
click at [121, 241] on div "1 minute" at bounding box center [138, 235] width 81 height 18
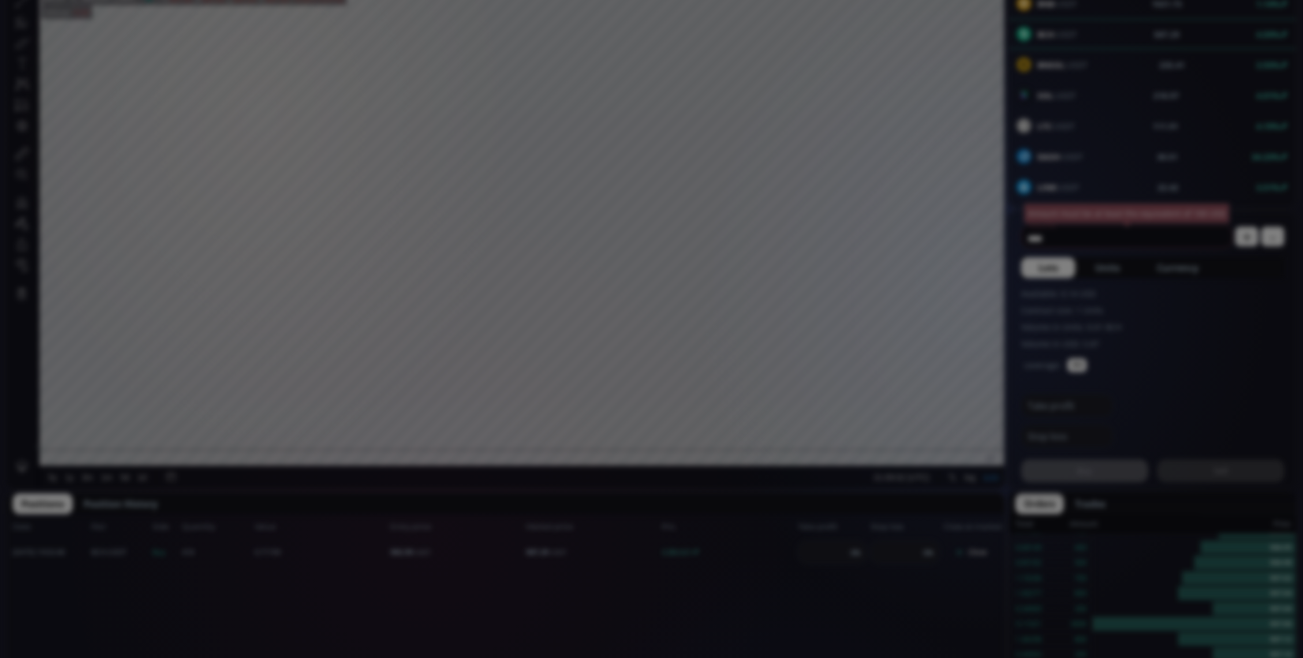
scroll to position [361, 0]
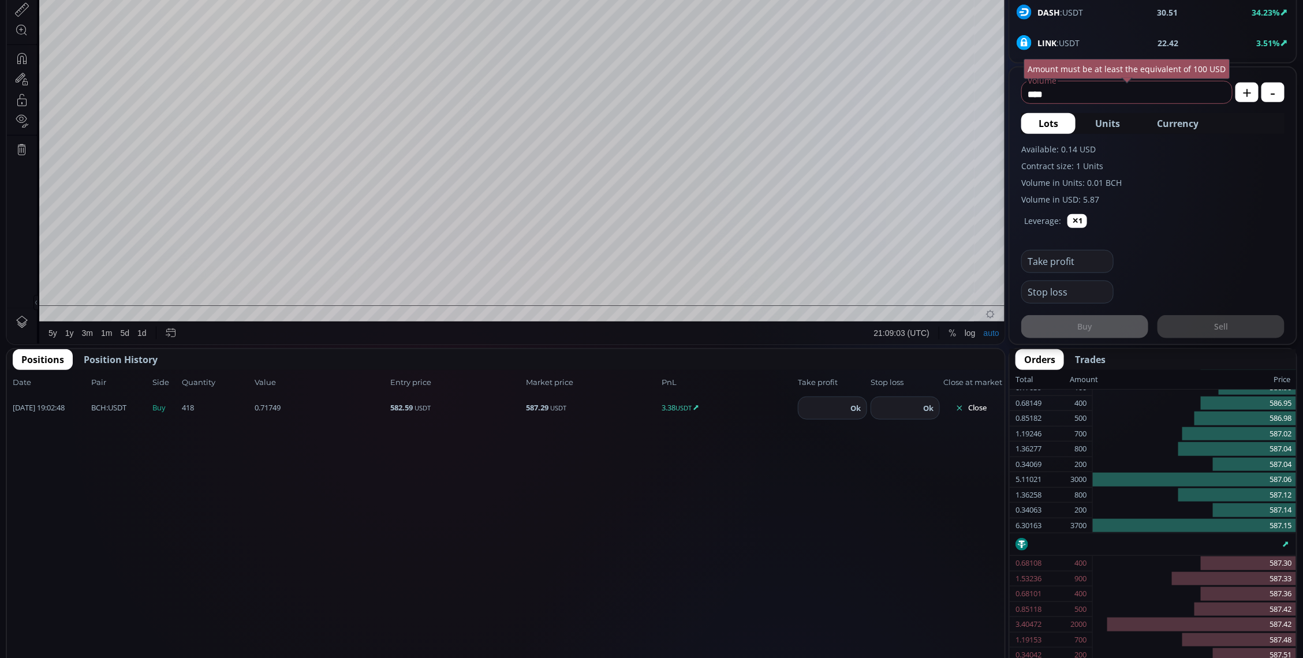
click at [645, 570] on div "Date Pair Side Value Quantity Entry price Market price PnL Take profit Stop los…" at bounding box center [506, 549] width 998 height 358
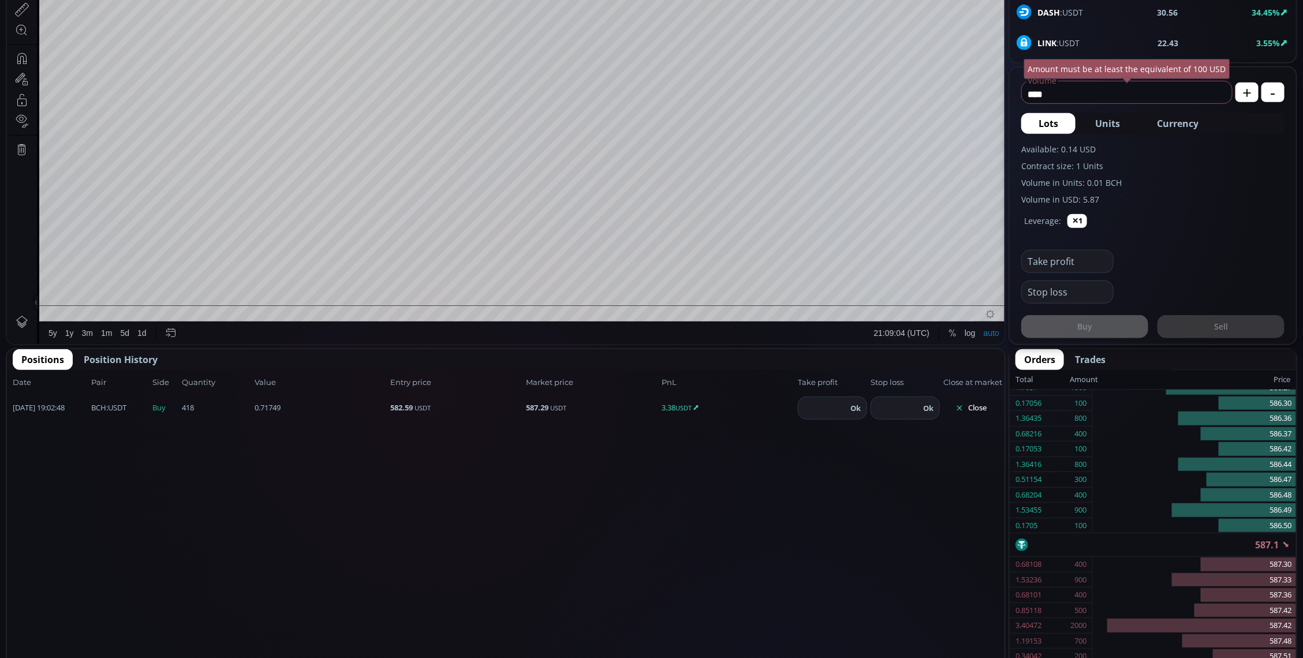
click at [971, 406] on button "Close" at bounding box center [970, 408] width 55 height 18
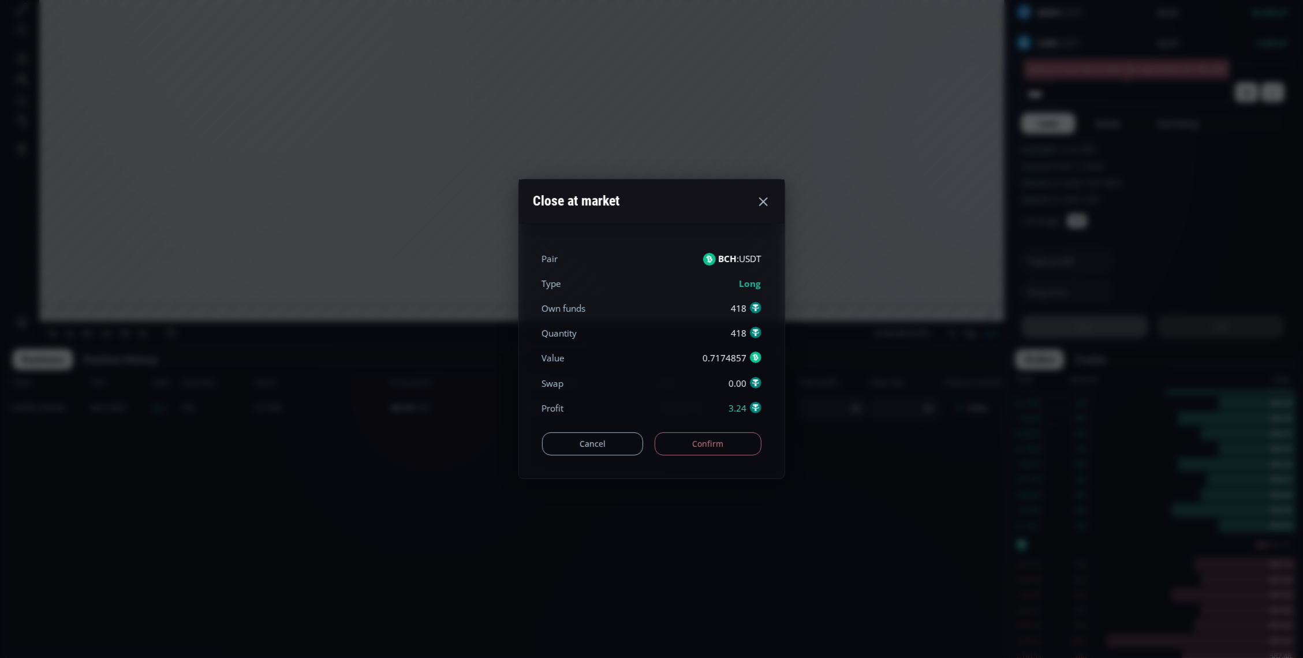
click at [737, 439] on button "Confirm" at bounding box center [708, 443] width 107 height 23
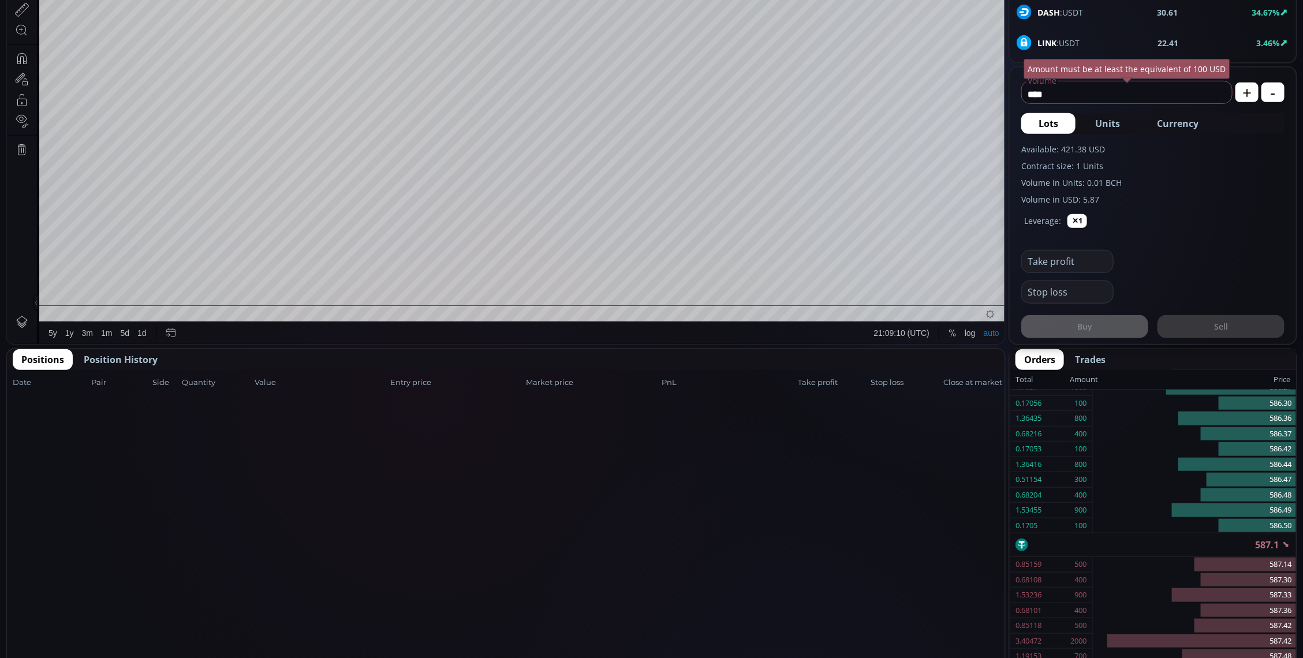
scroll to position [0, 0]
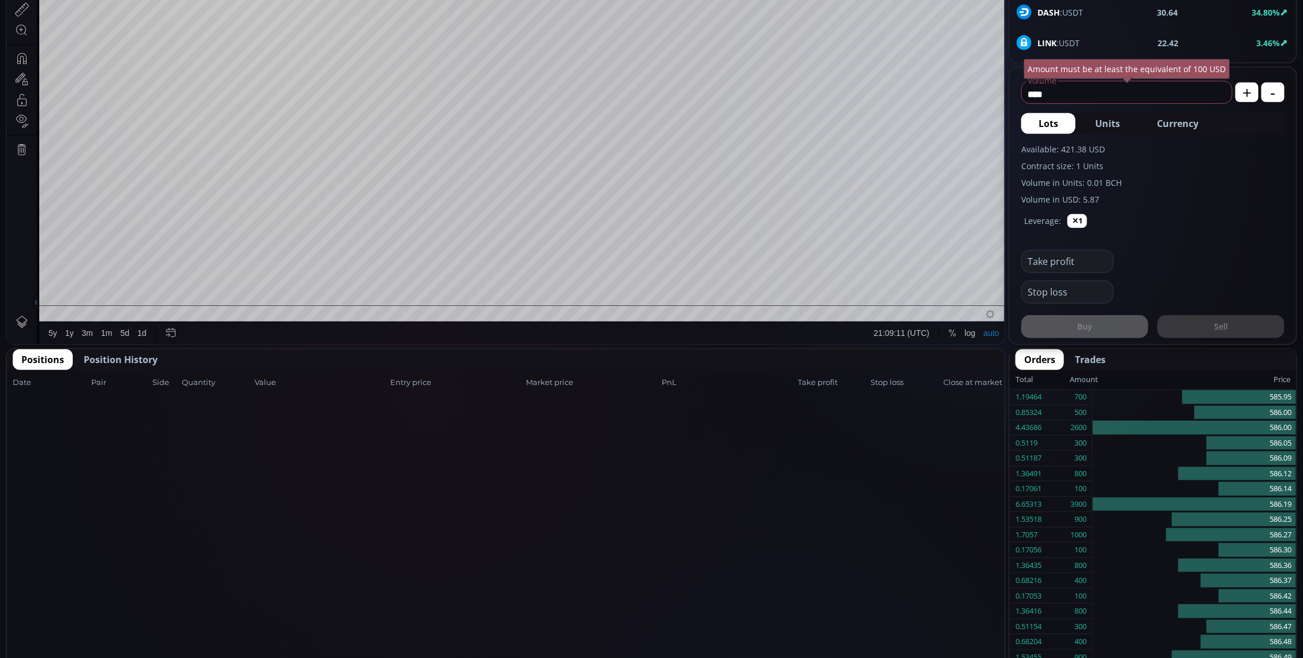
click at [117, 356] on span "Position History" at bounding box center [121, 360] width 74 height 14
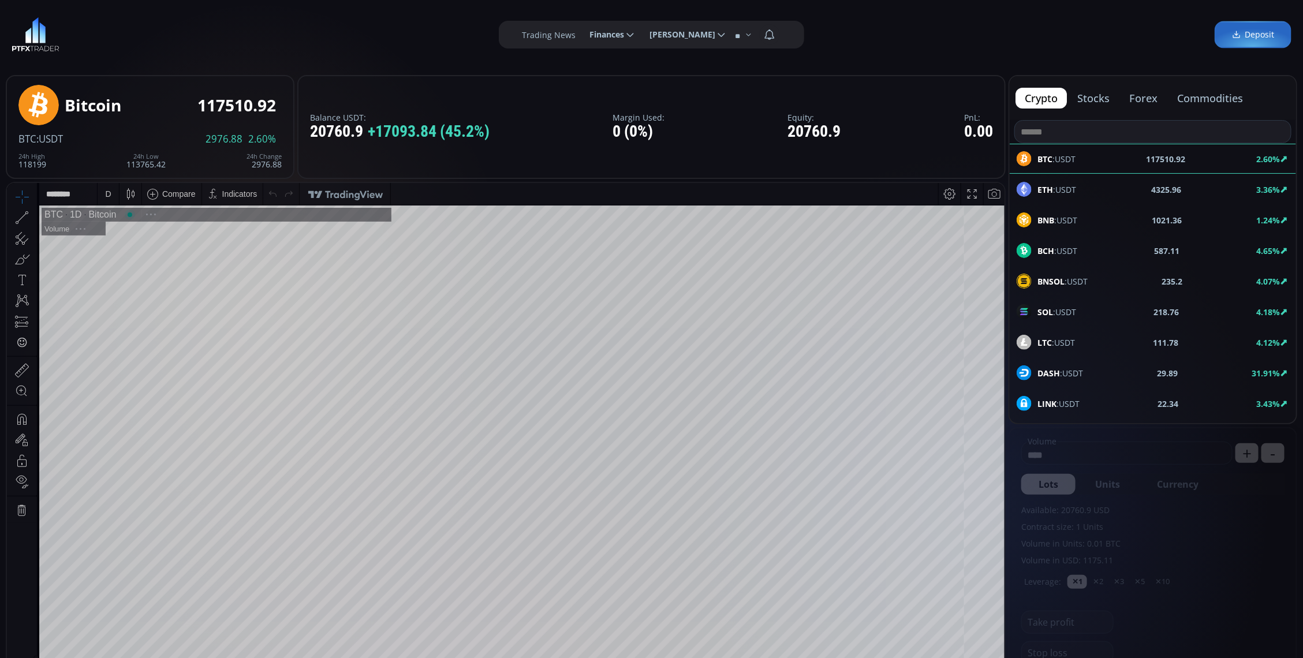
scroll to position [162, 0]
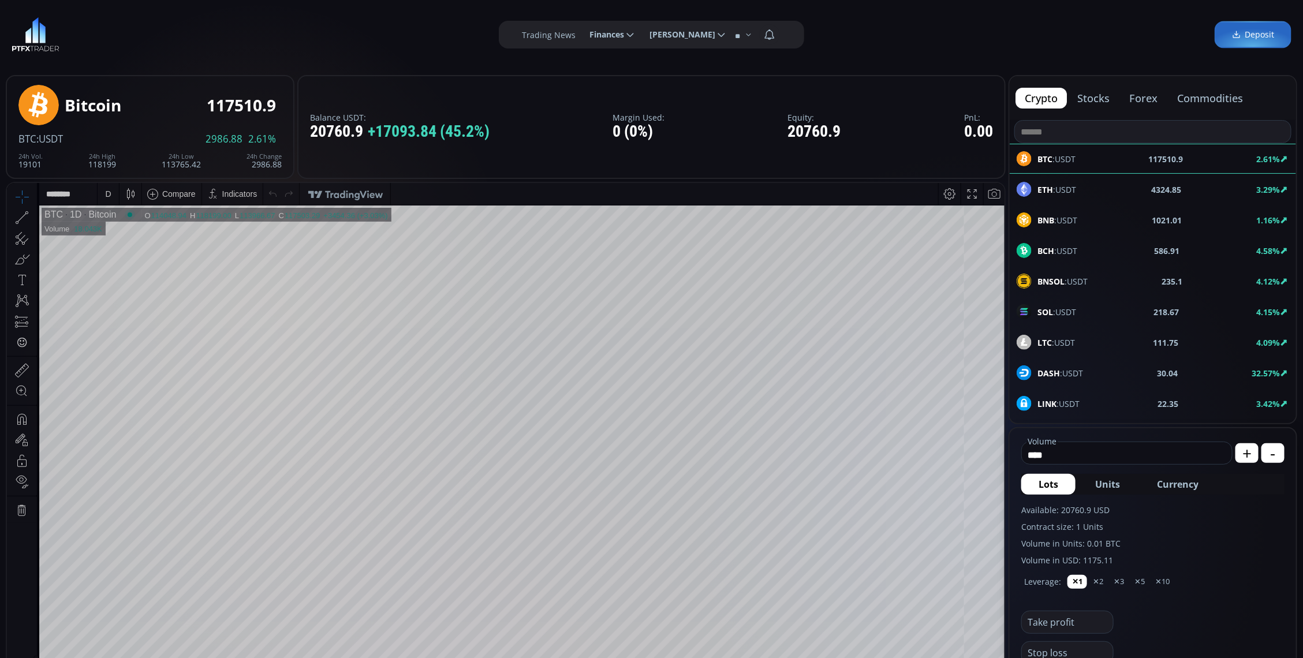
click at [1141, 378] on div "DASH :USDT 30.04 32.57%" at bounding box center [1153, 372] width 273 height 15
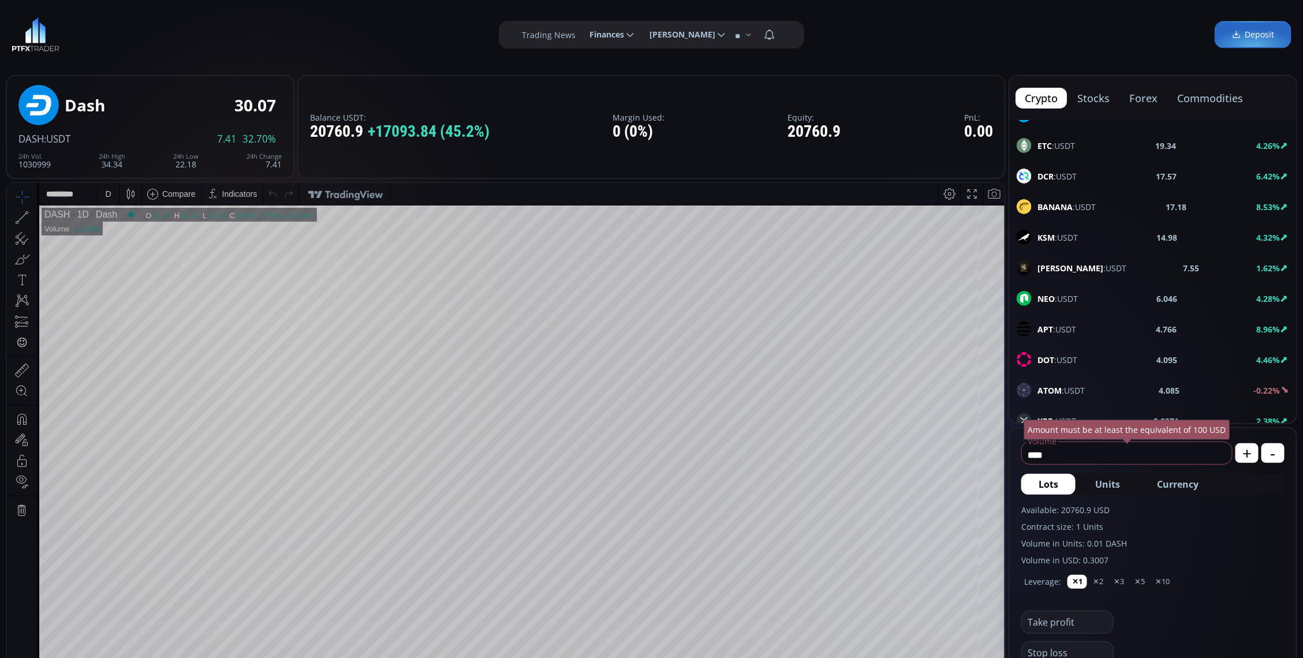
scroll to position [433, 0]
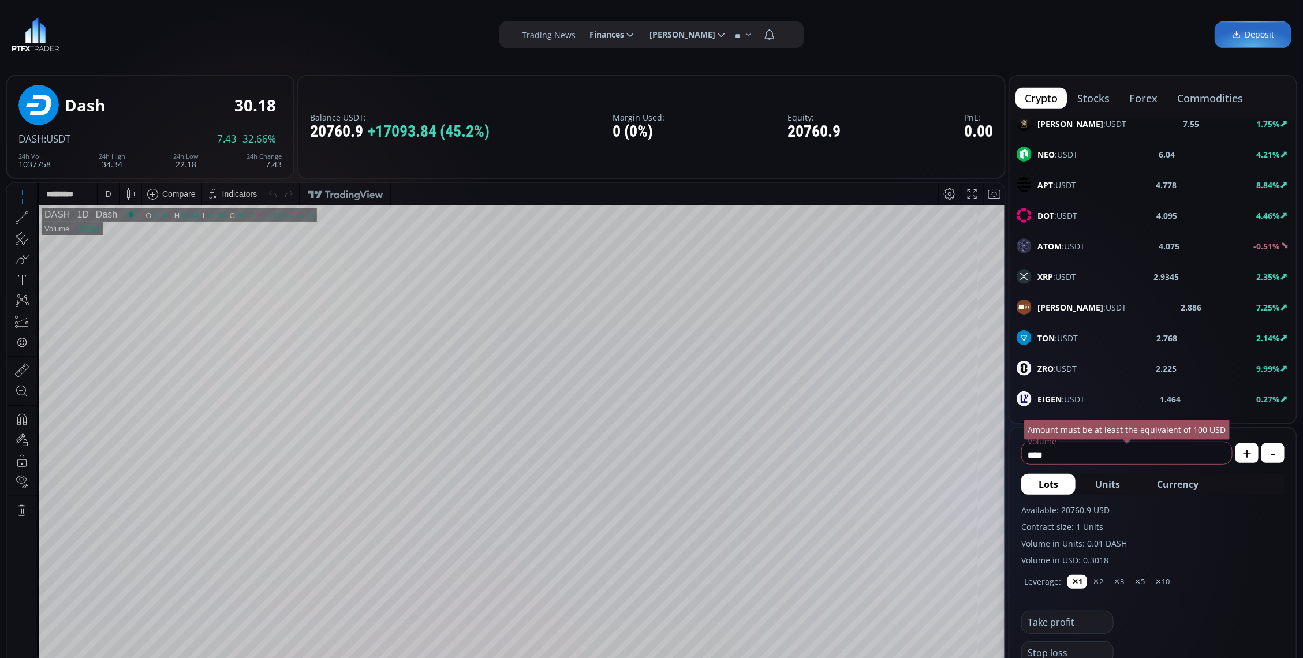
click at [1173, 540] on label "Volume in Units: 0.01 DASH" at bounding box center [1152, 544] width 263 height 12
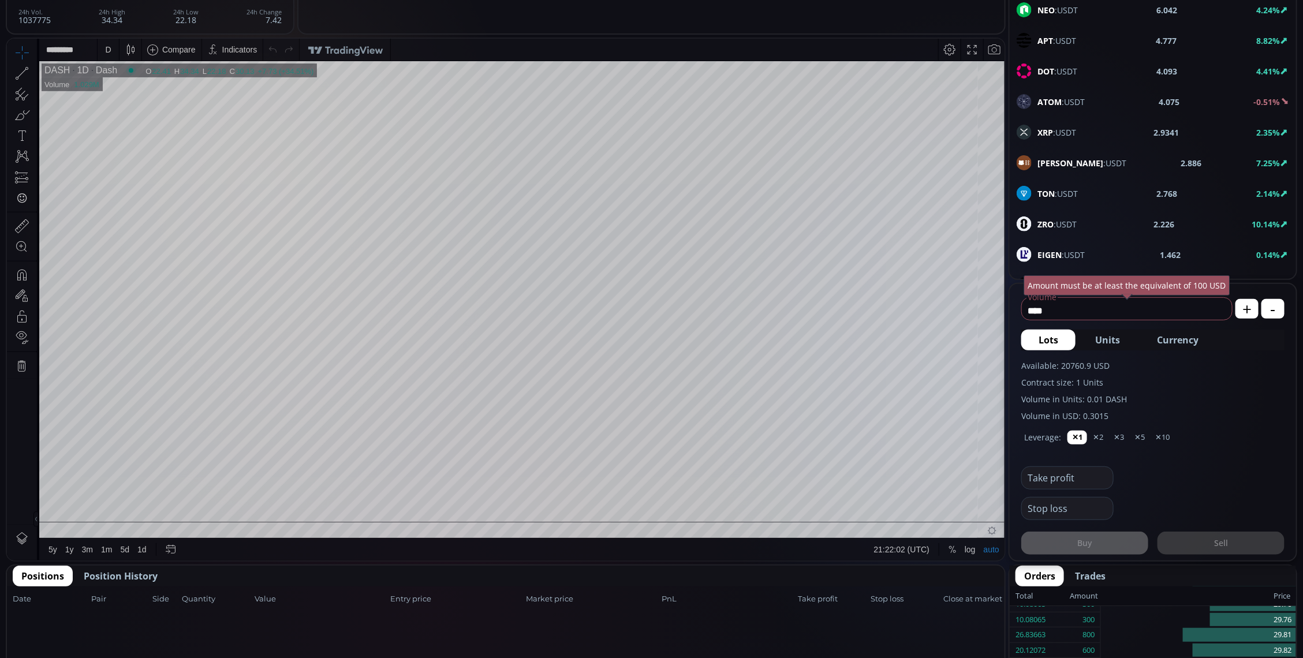
scroll to position [72, 0]
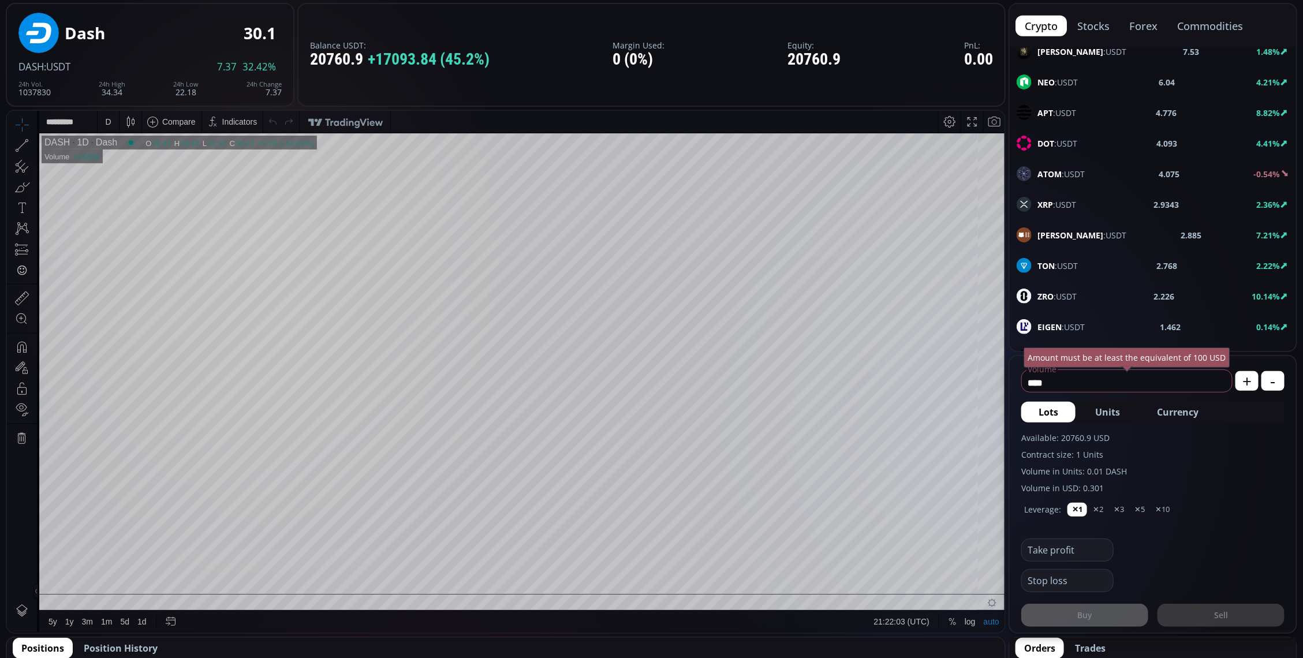
click at [100, 119] on div "D" at bounding box center [108, 121] width 21 height 22
click at [118, 158] on div "1 minute" at bounding box center [138, 163] width 81 height 18
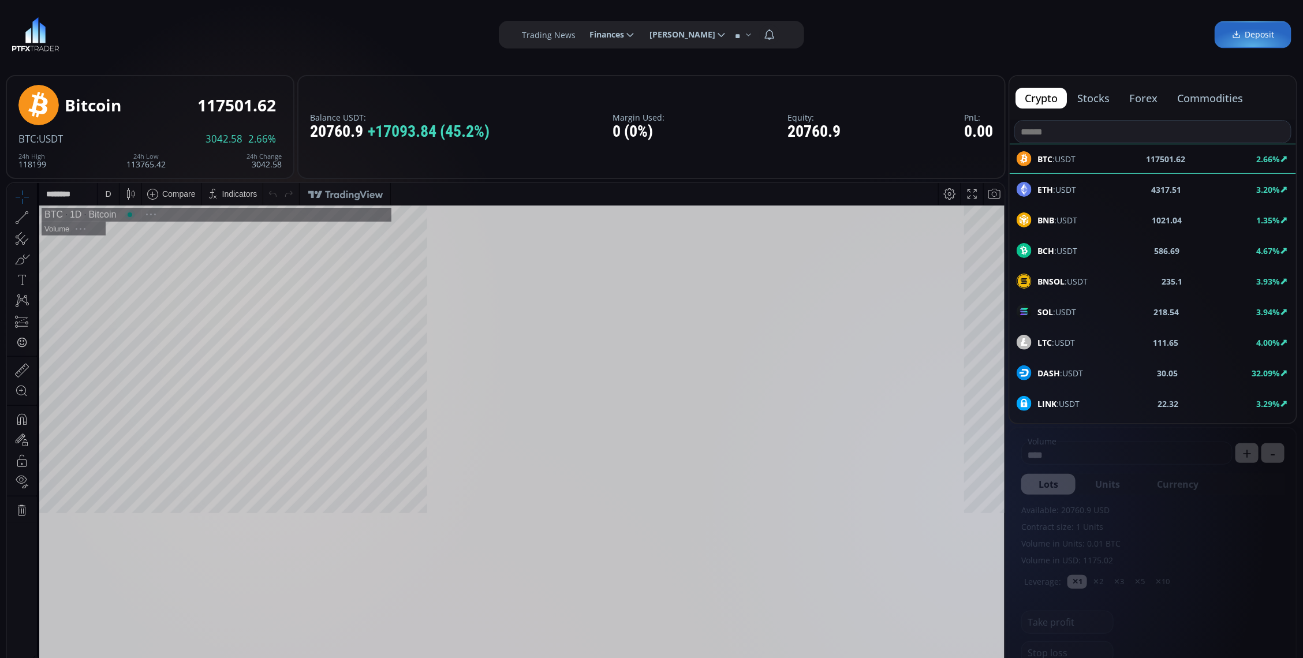
scroll to position [162, 0]
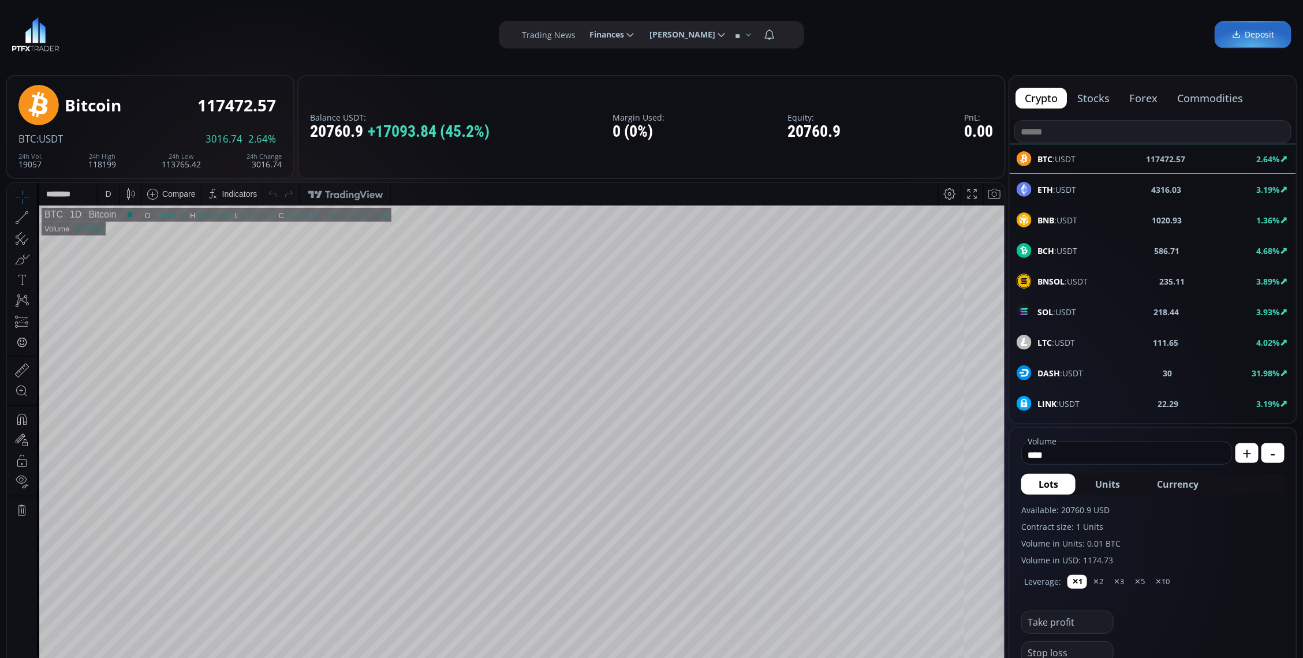
click at [1080, 374] on span "DASH :USDT" at bounding box center [1061, 373] width 46 height 12
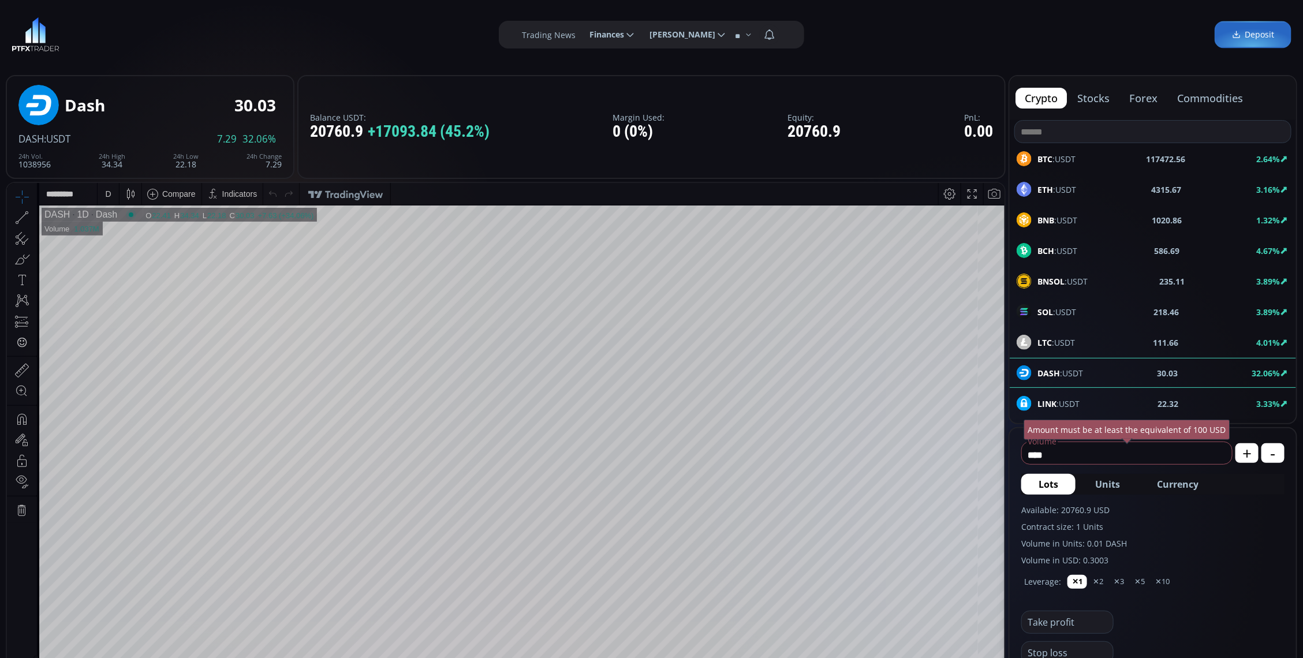
click at [109, 200] on div "D" at bounding box center [108, 193] width 10 height 22
click at [151, 233] on div "1 minute" at bounding box center [137, 235] width 70 height 9
